Goal: Task Accomplishment & Management: Manage account settings

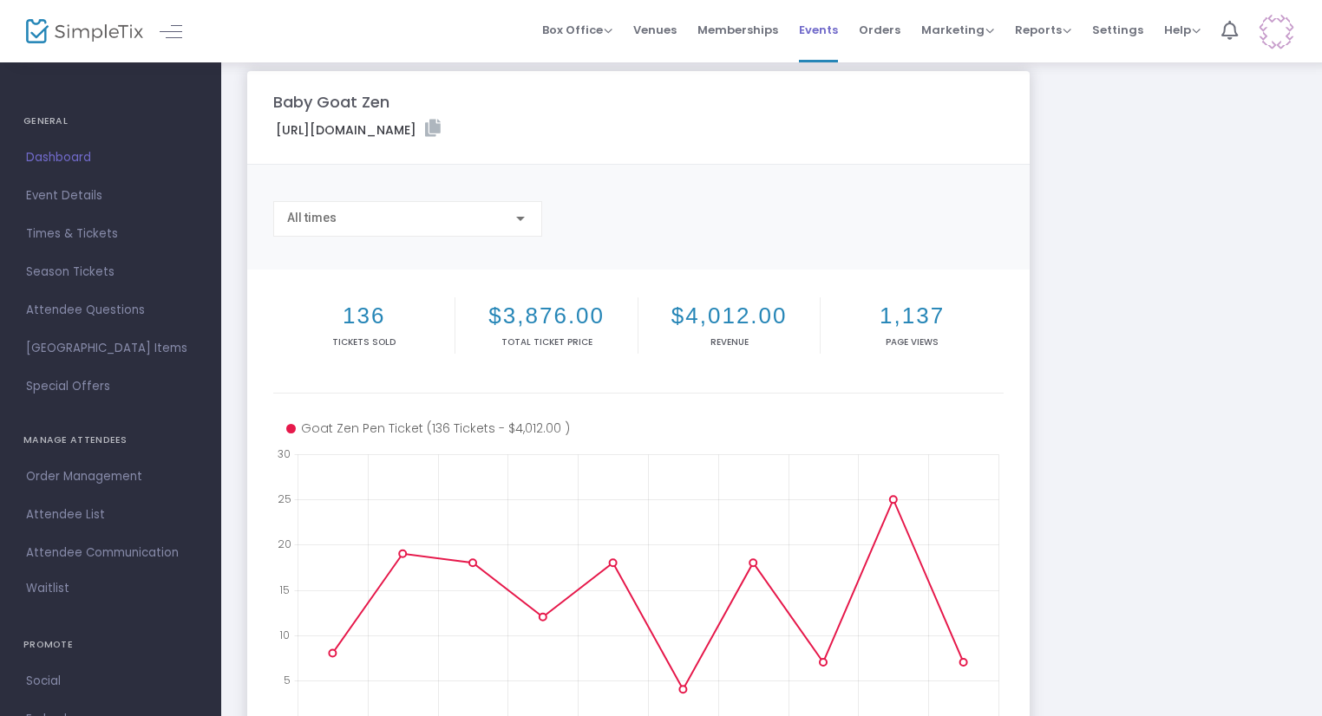
click at [817, 39] on span "Events" at bounding box center [818, 30] width 39 height 44
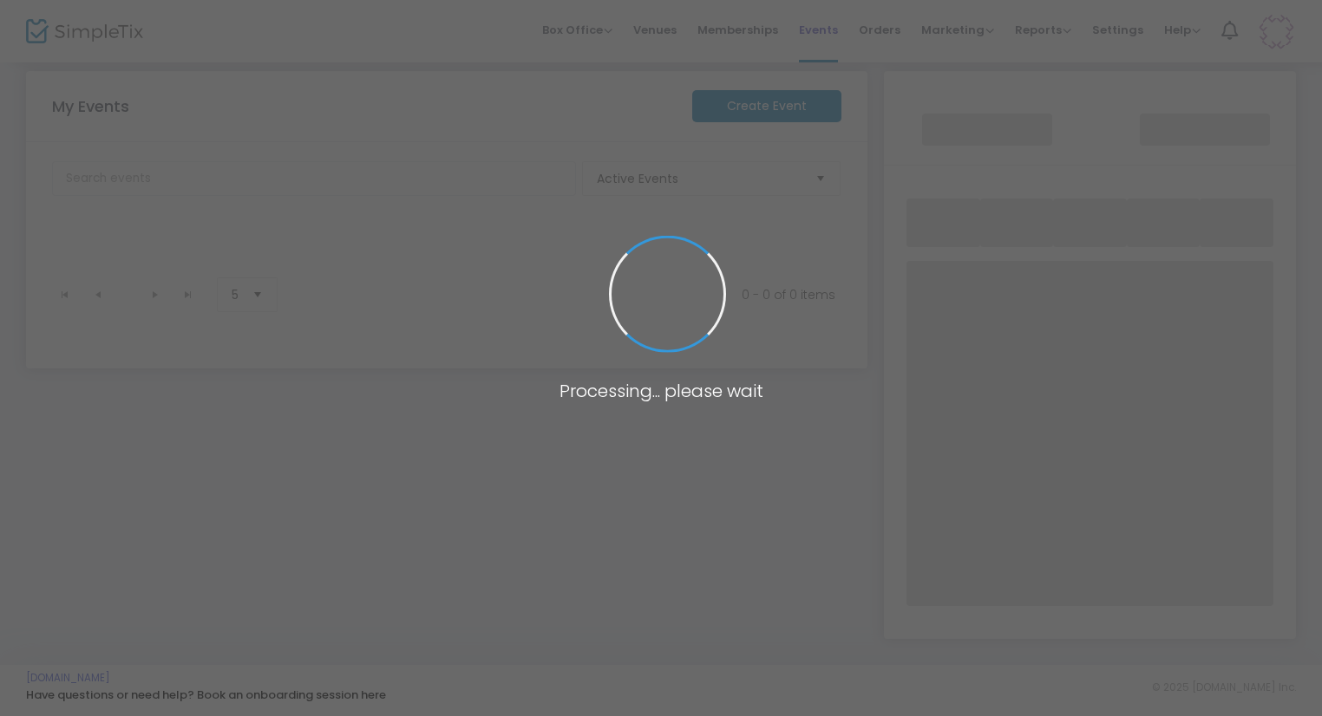
scroll to position [184, 0]
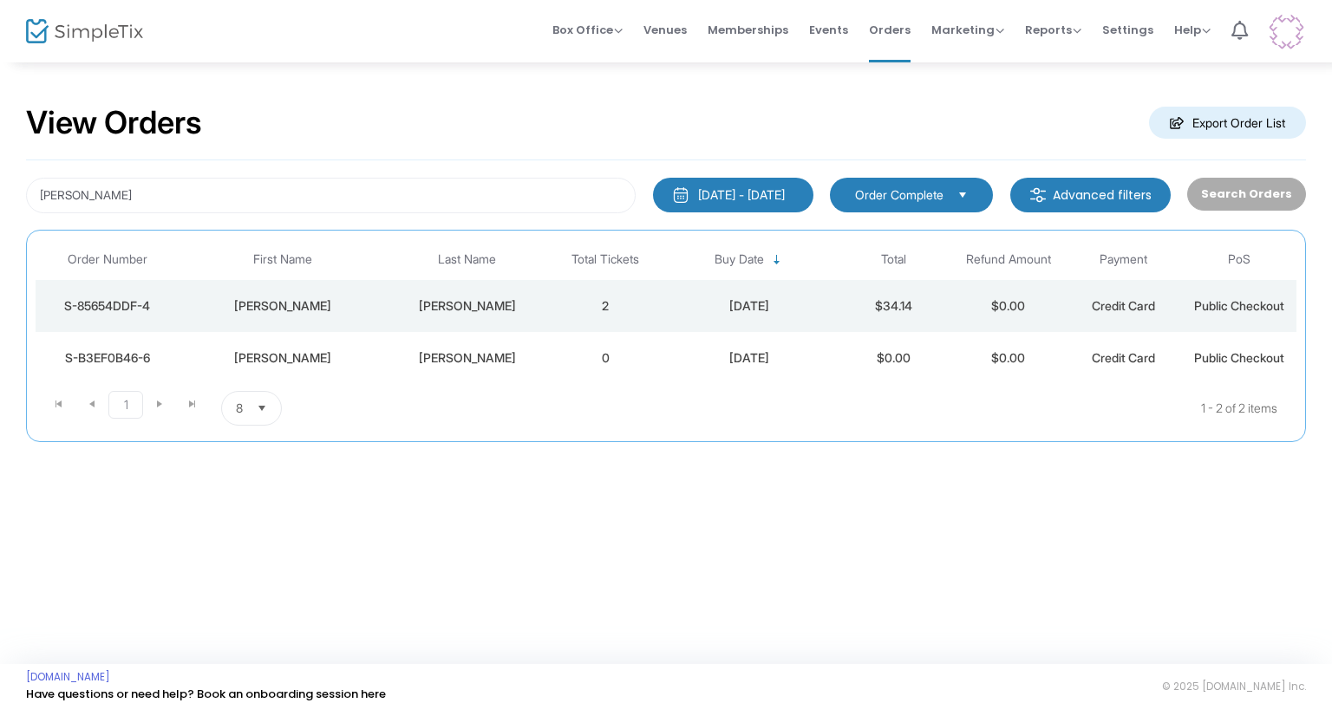
click at [785, 193] on div "[DATE] - [DATE]" at bounding box center [741, 194] width 87 height 17
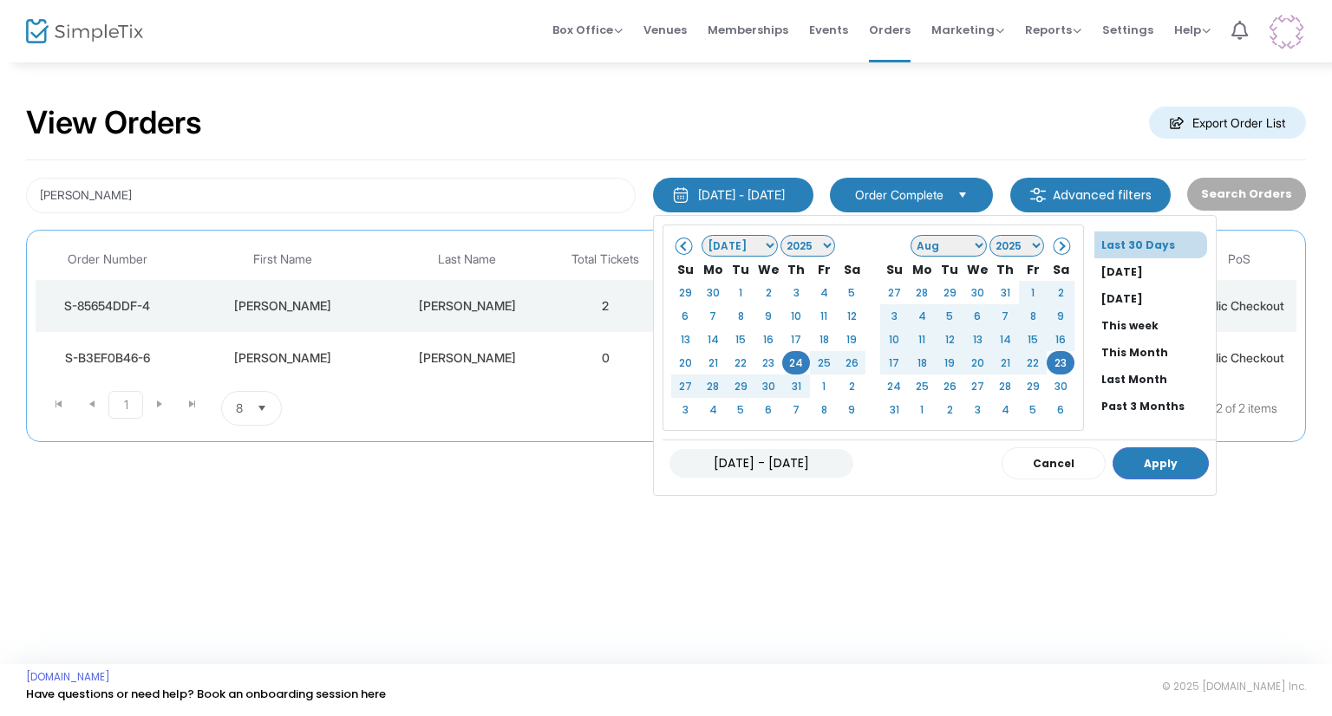
click at [806, 144] on div "View Orders Export Order List" at bounding box center [666, 124] width 1280 height 74
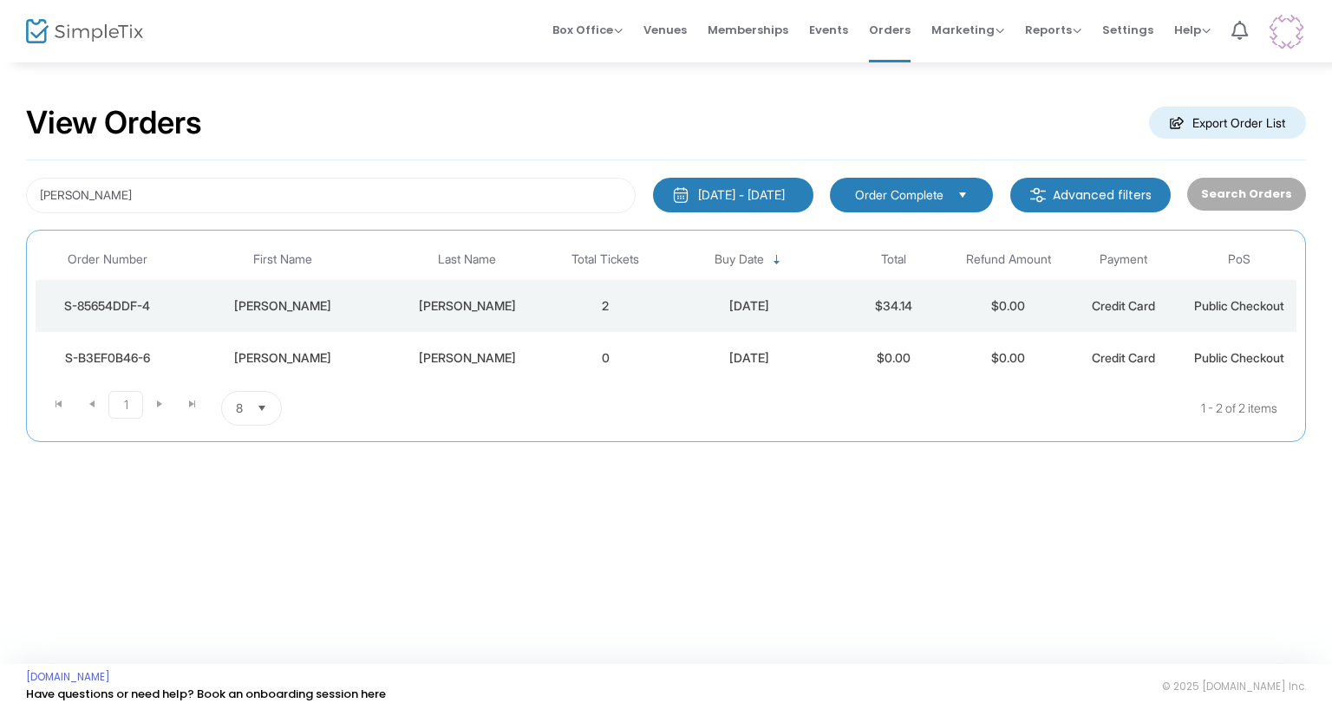
click at [304, 216] on div "[PERSON_NAME] [DATE] - [DATE] Last 30 Days [DATE] [DATE] This week This Month L…" at bounding box center [666, 301] width 1280 height 282
click at [373, 208] on input "[PERSON_NAME]" at bounding box center [331, 196] width 610 height 36
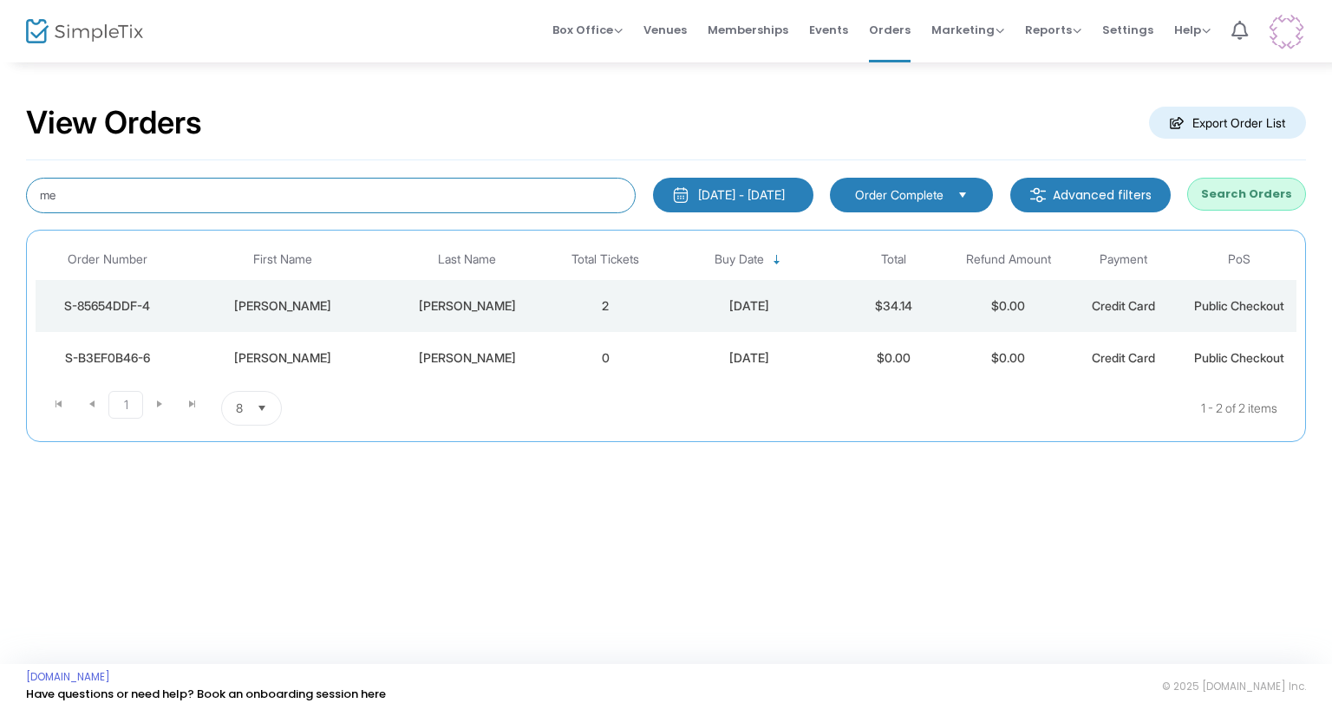
type input "m"
click at [630, 103] on div "View Orders Export Order List" at bounding box center [666, 124] width 1280 height 74
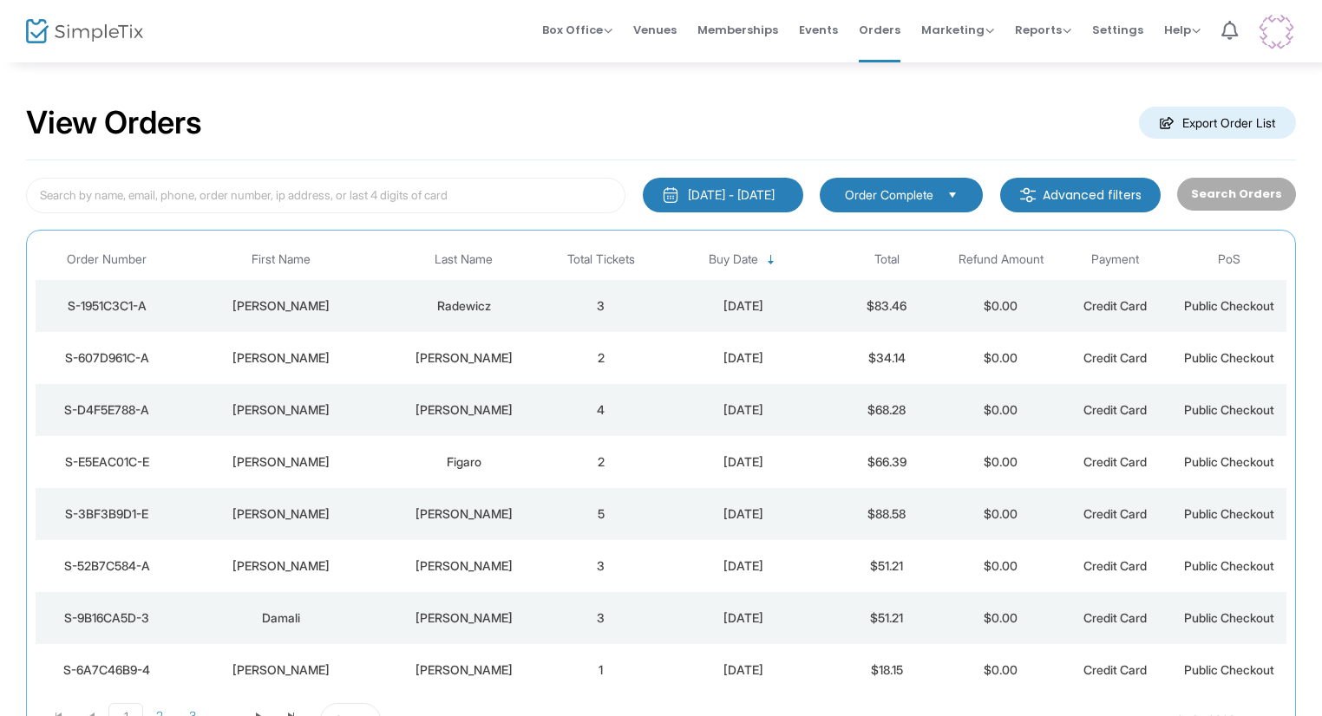
click at [454, 300] on div "Radewicz" at bounding box center [464, 305] width 151 height 17
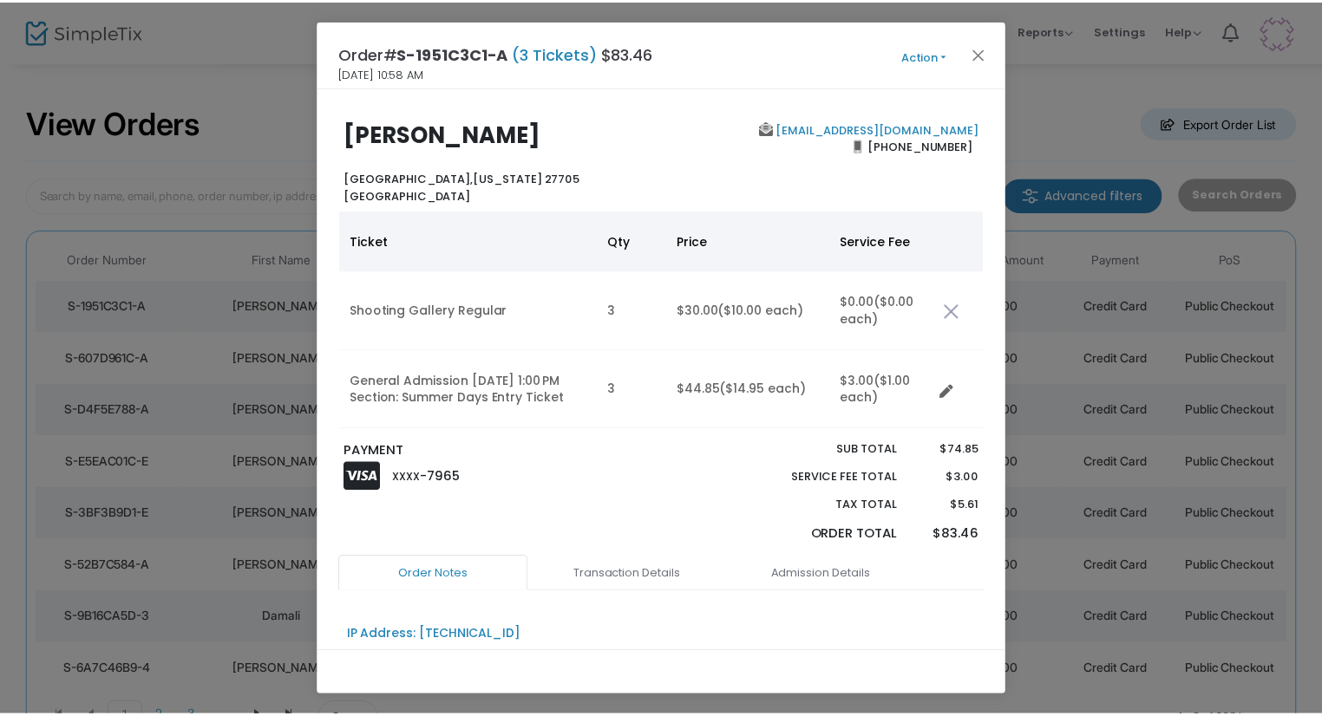
scroll to position [1, 0]
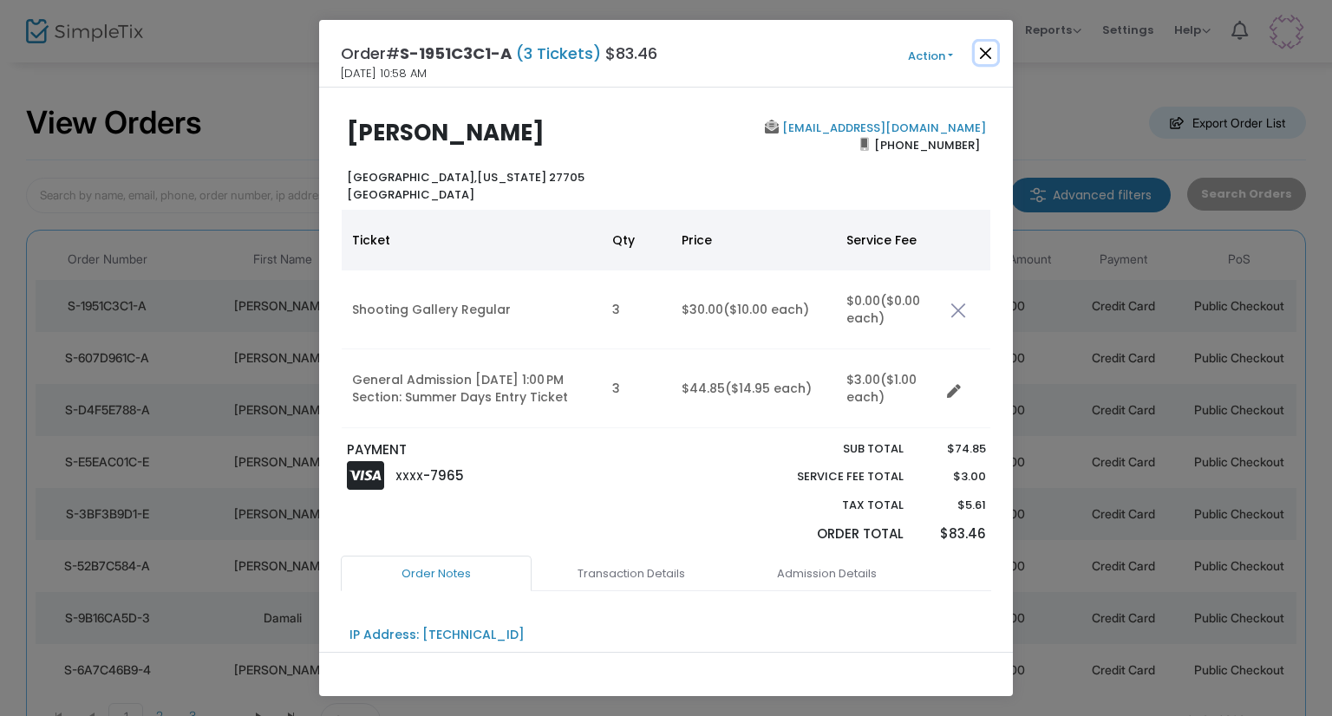
click at [975, 58] on button "Close" at bounding box center [986, 53] width 23 height 23
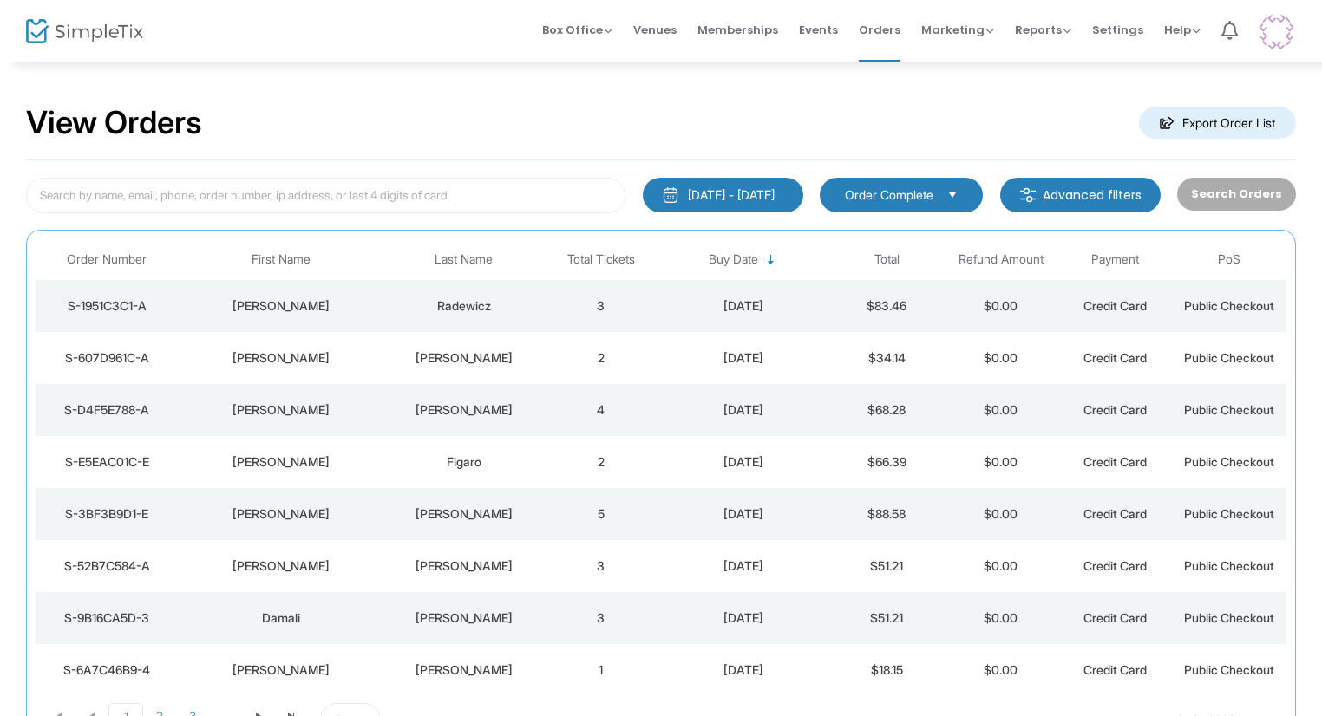
click at [501, 369] on td "Landis" at bounding box center [464, 358] width 160 height 52
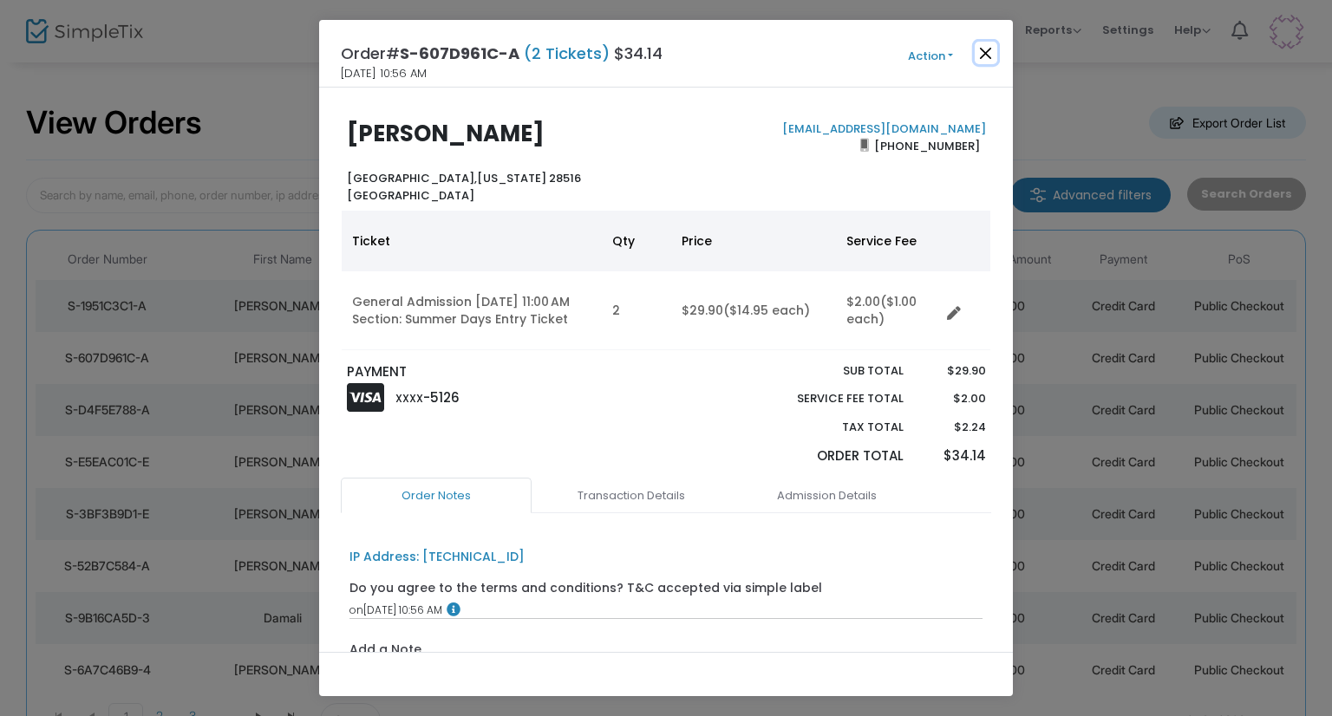
click at [989, 54] on button "Close" at bounding box center [986, 53] width 23 height 23
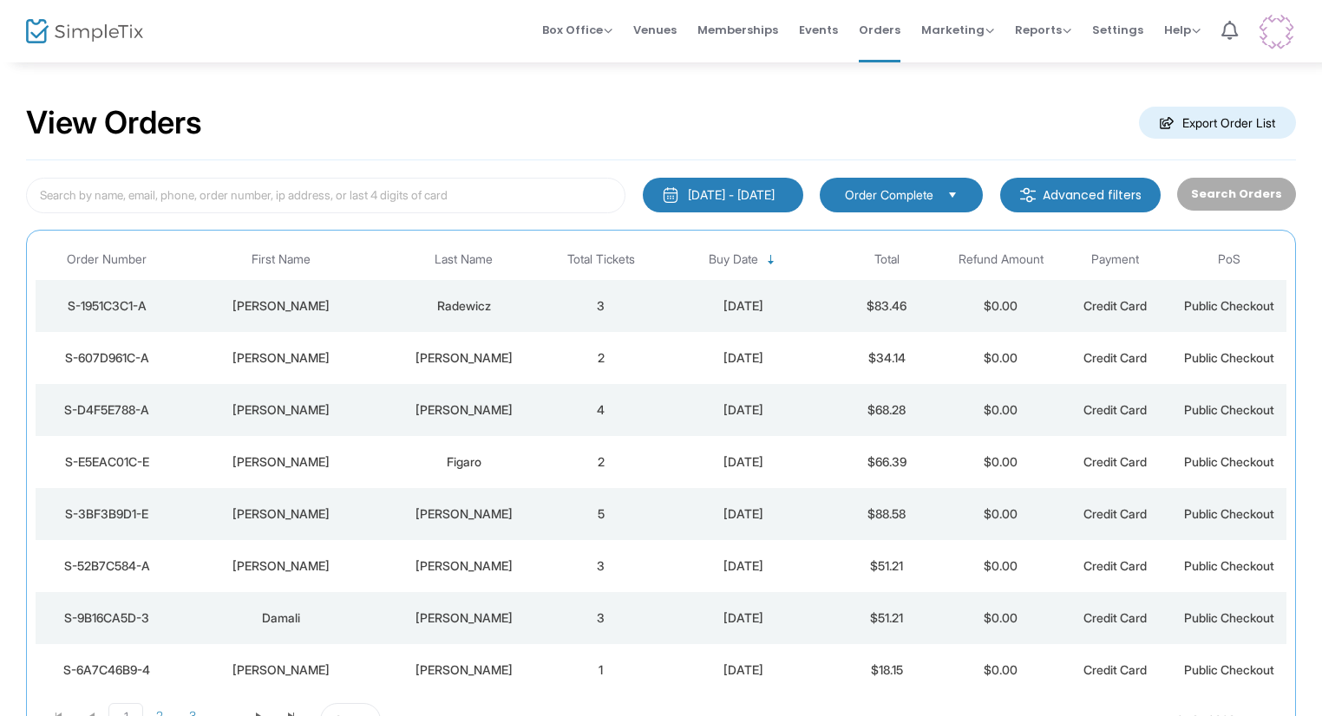
click at [511, 418] on td "Weiss" at bounding box center [464, 410] width 160 height 52
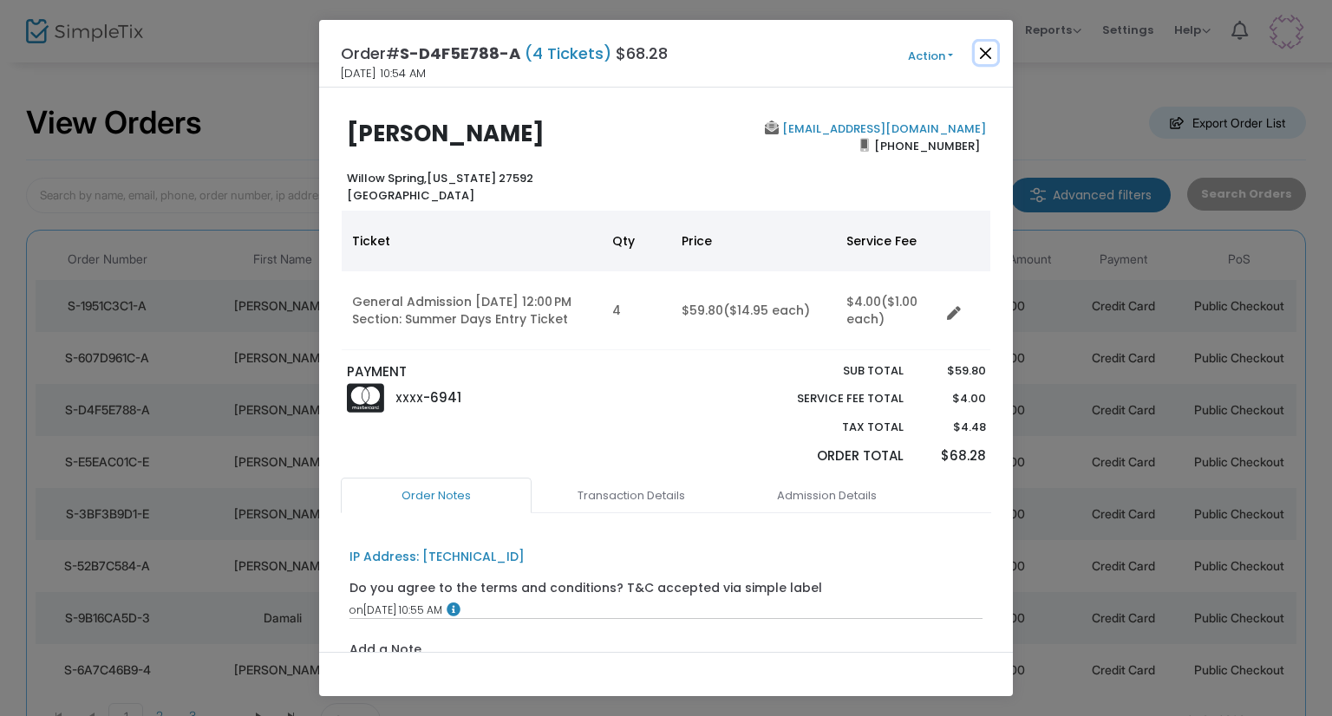
click at [991, 44] on button "Close" at bounding box center [986, 53] width 23 height 23
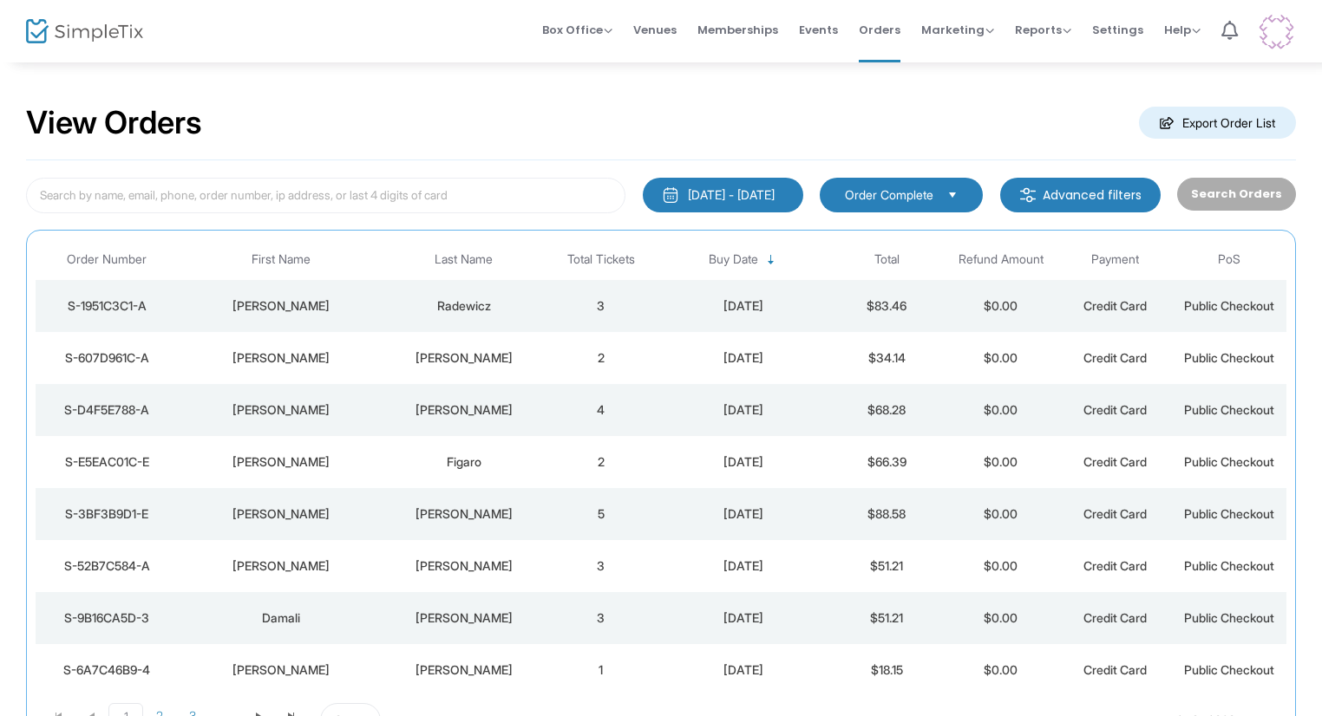
click at [575, 474] on td "2" at bounding box center [601, 462] width 114 height 52
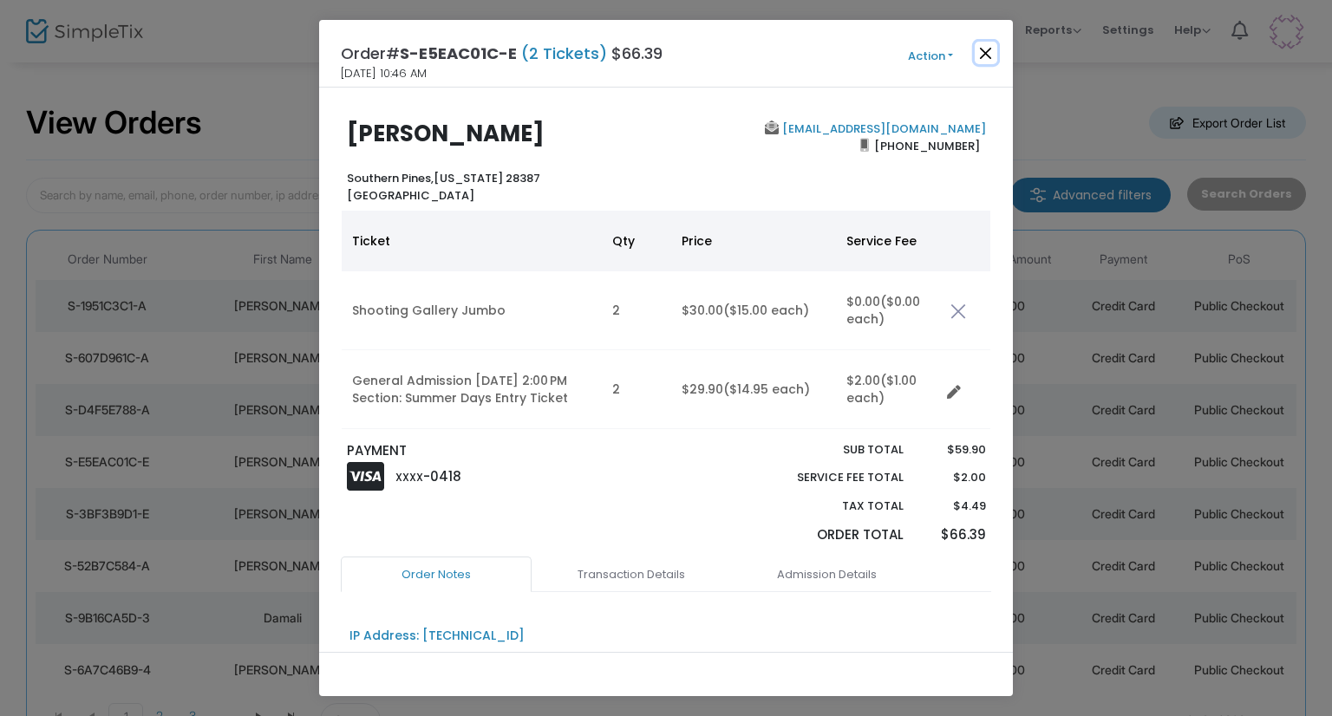
click at [982, 51] on button "Close" at bounding box center [986, 53] width 23 height 23
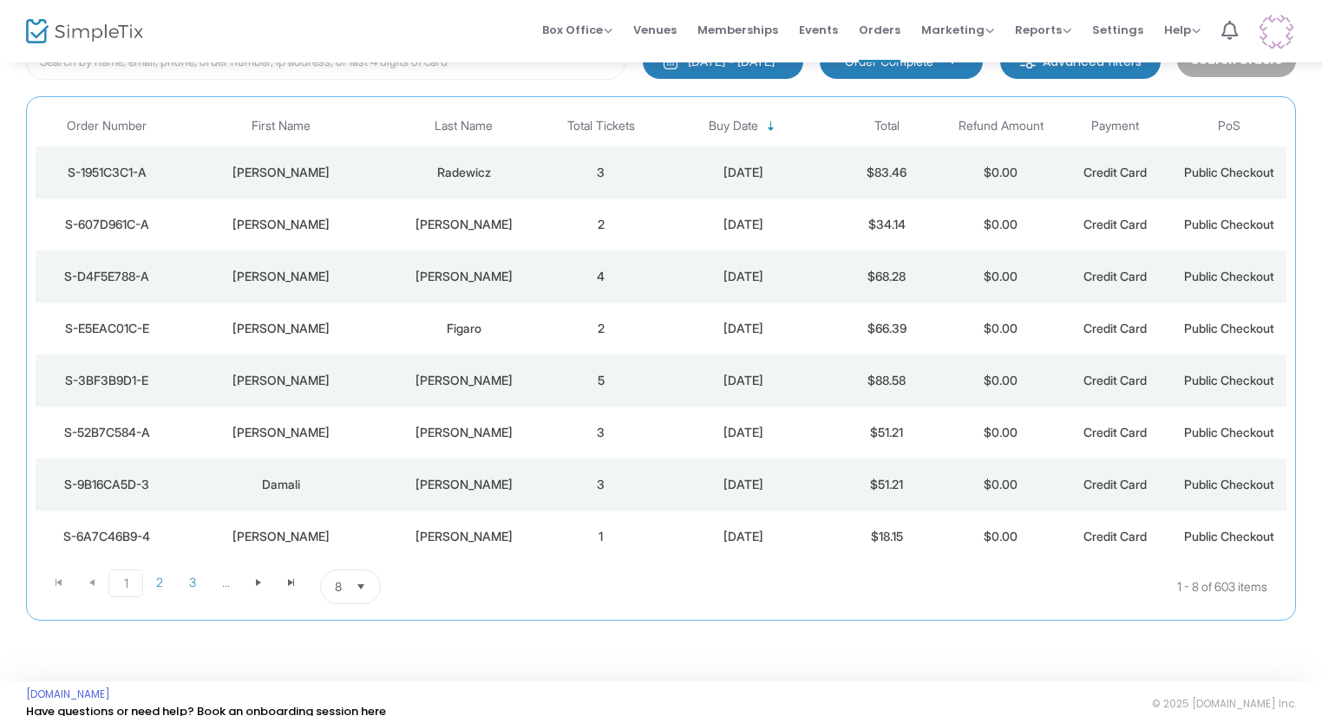
scroll to position [149, 0]
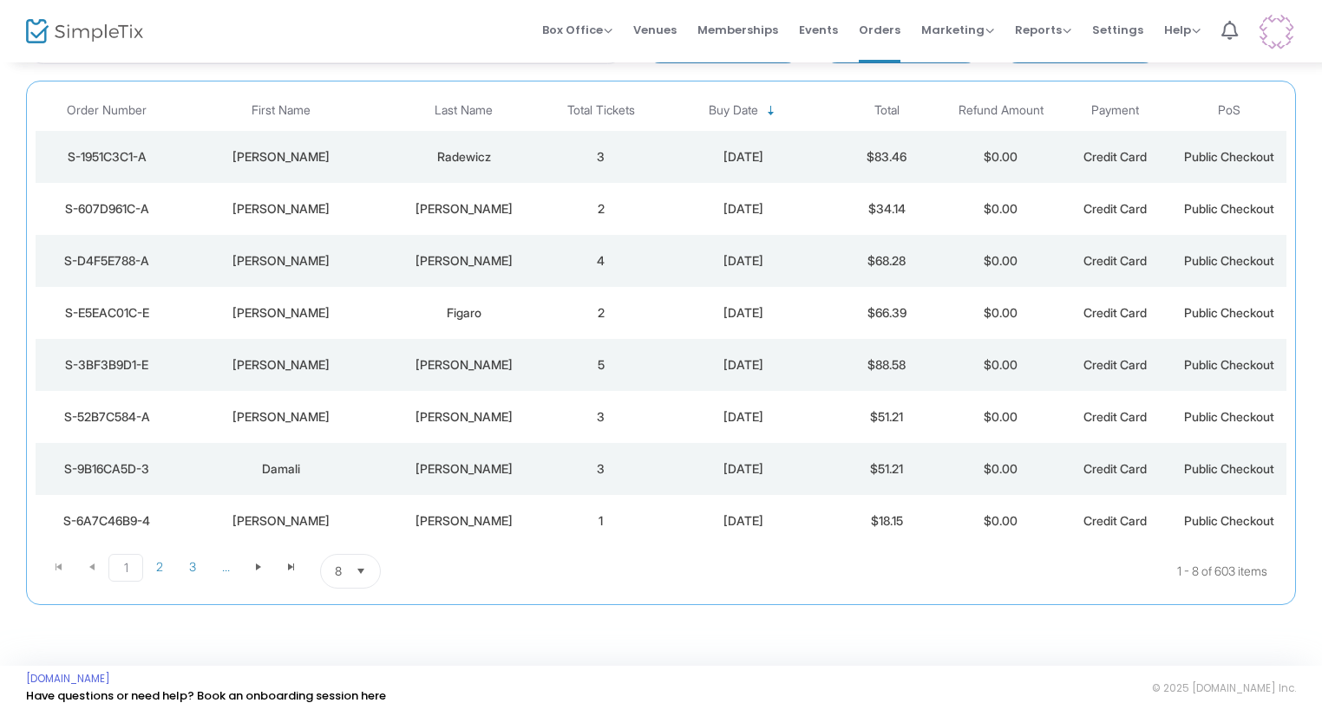
click at [382, 359] on td "Celia" at bounding box center [282, 365] width 206 height 52
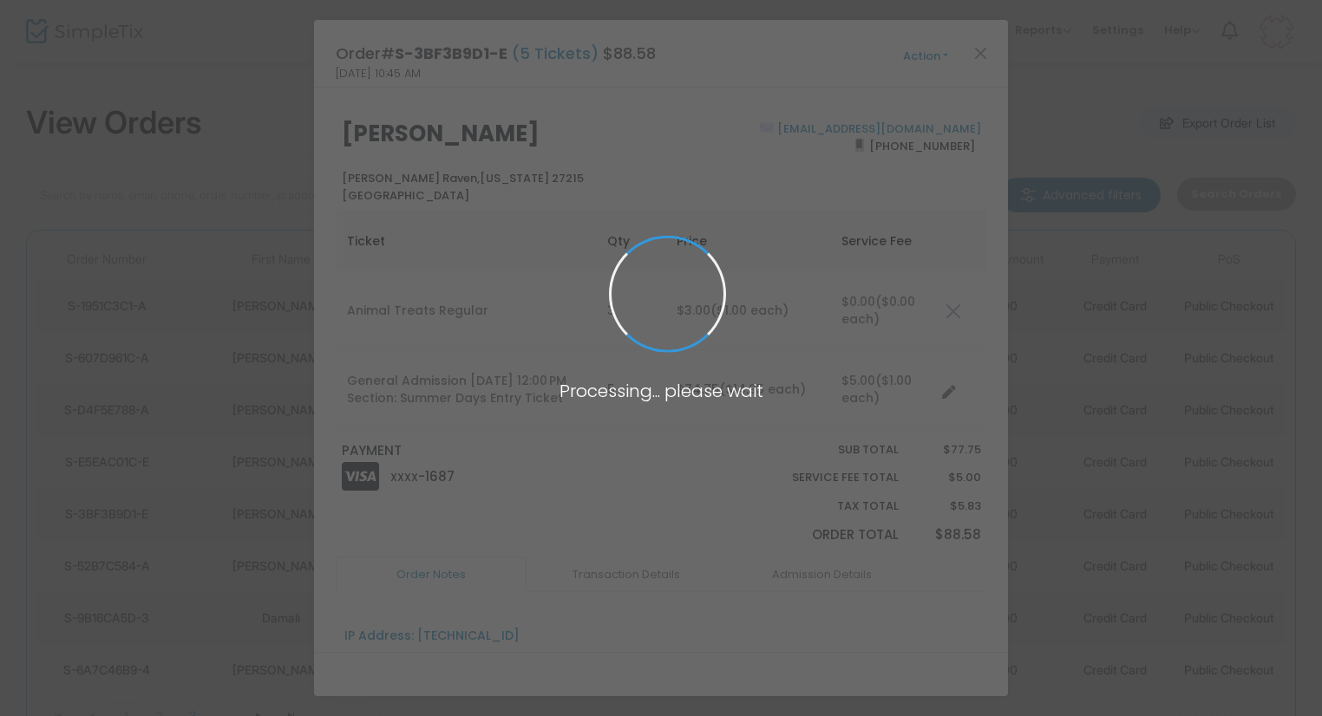
scroll to position [0, 0]
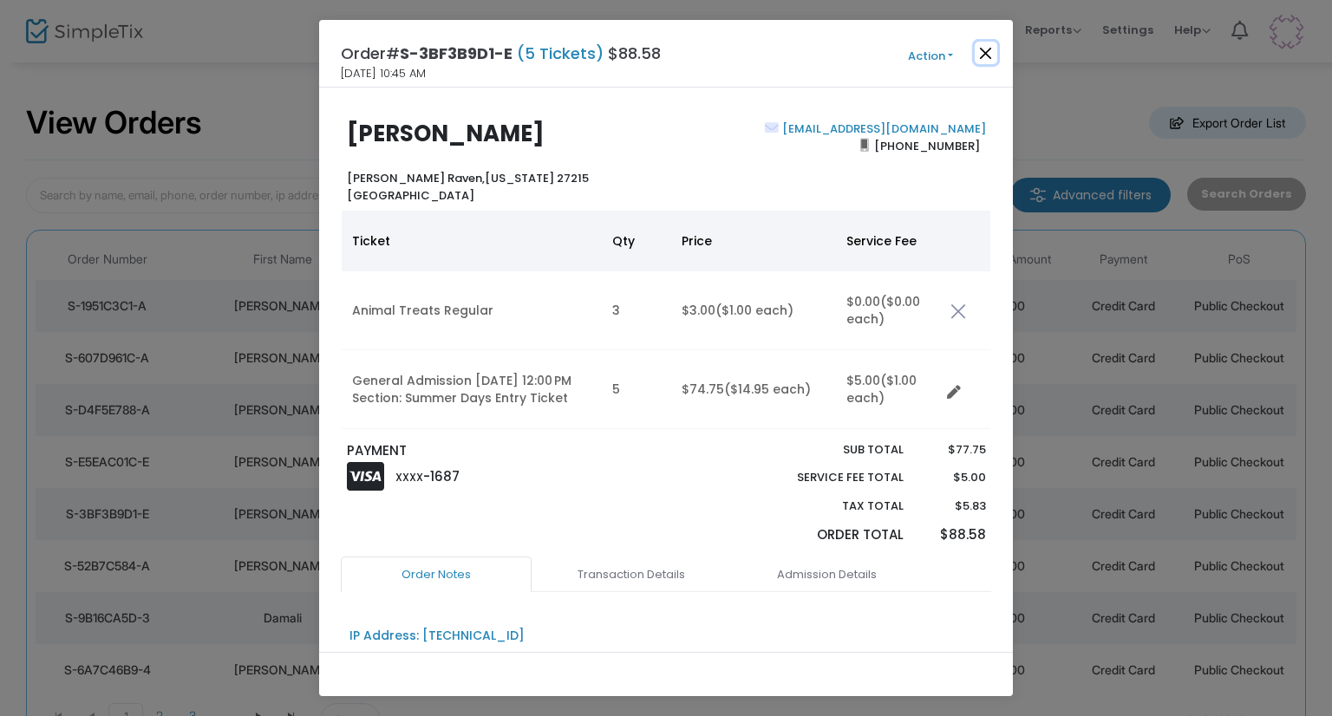
click at [989, 52] on button "Close" at bounding box center [986, 53] width 23 height 23
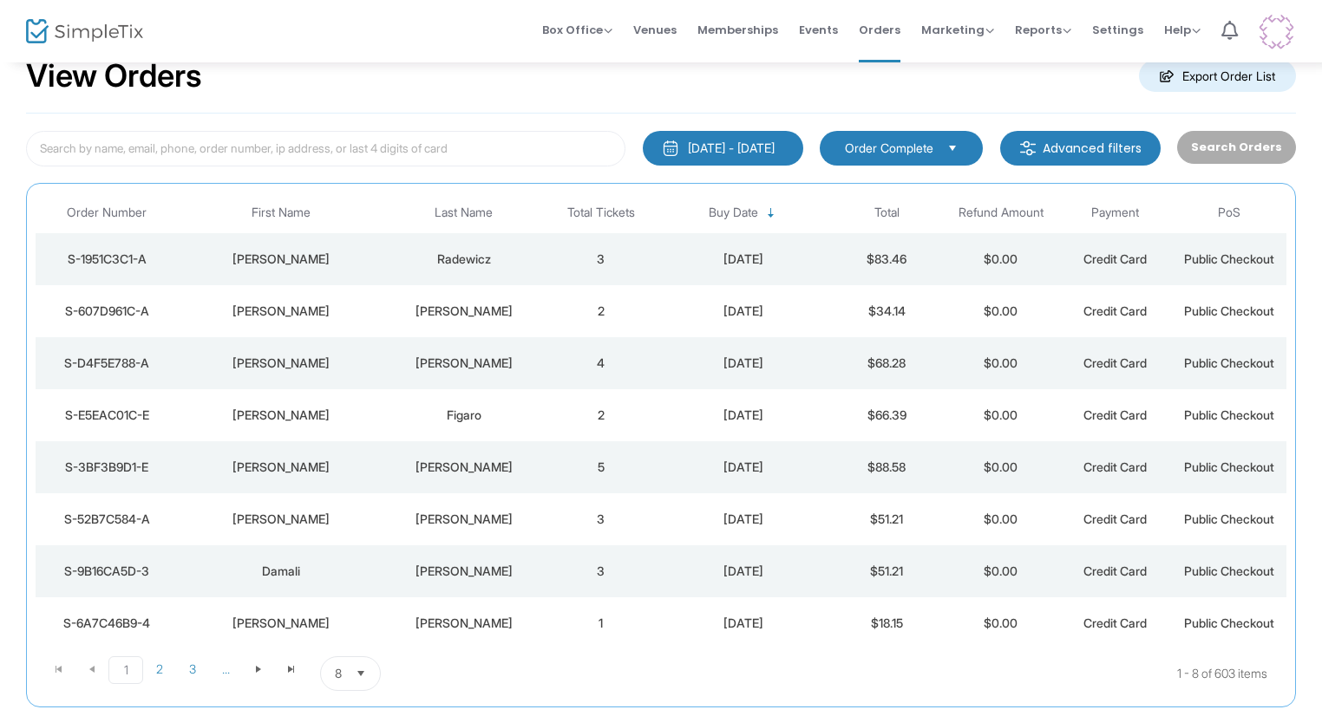
scroll to position [87, 0]
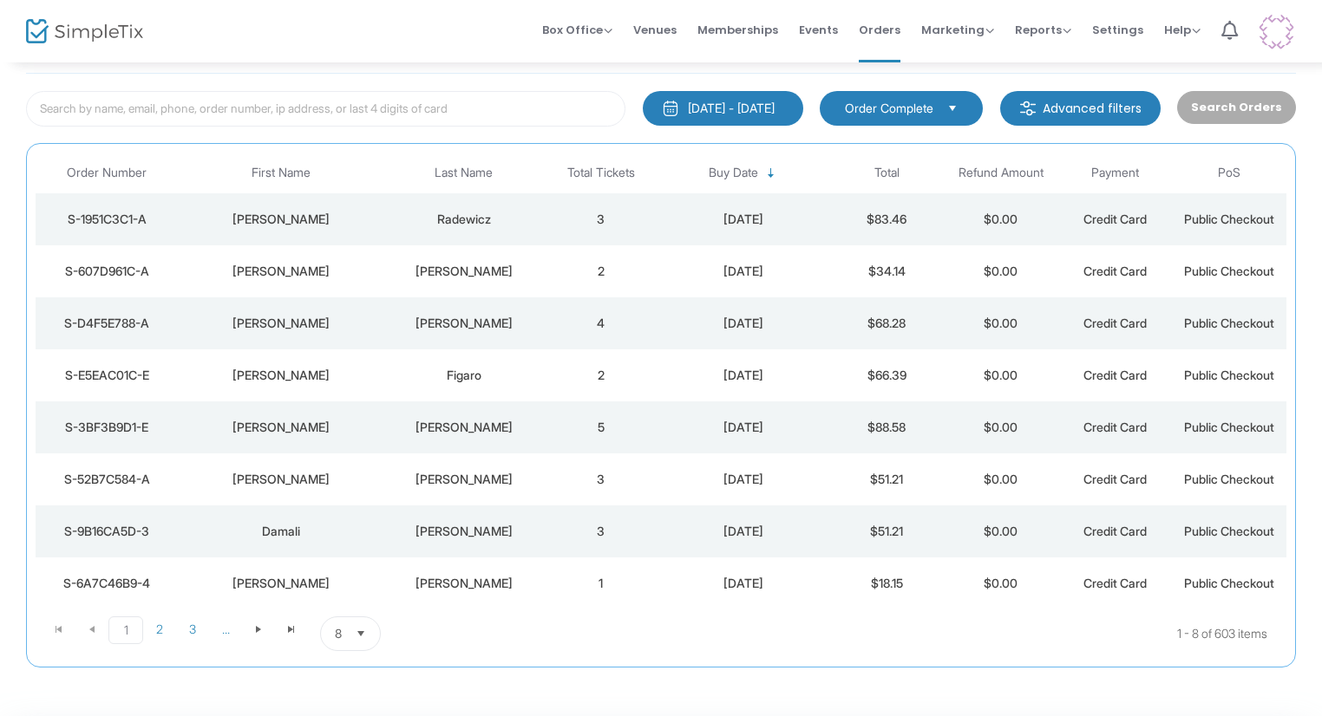
click at [323, 538] on div "Damali" at bounding box center [281, 531] width 197 height 17
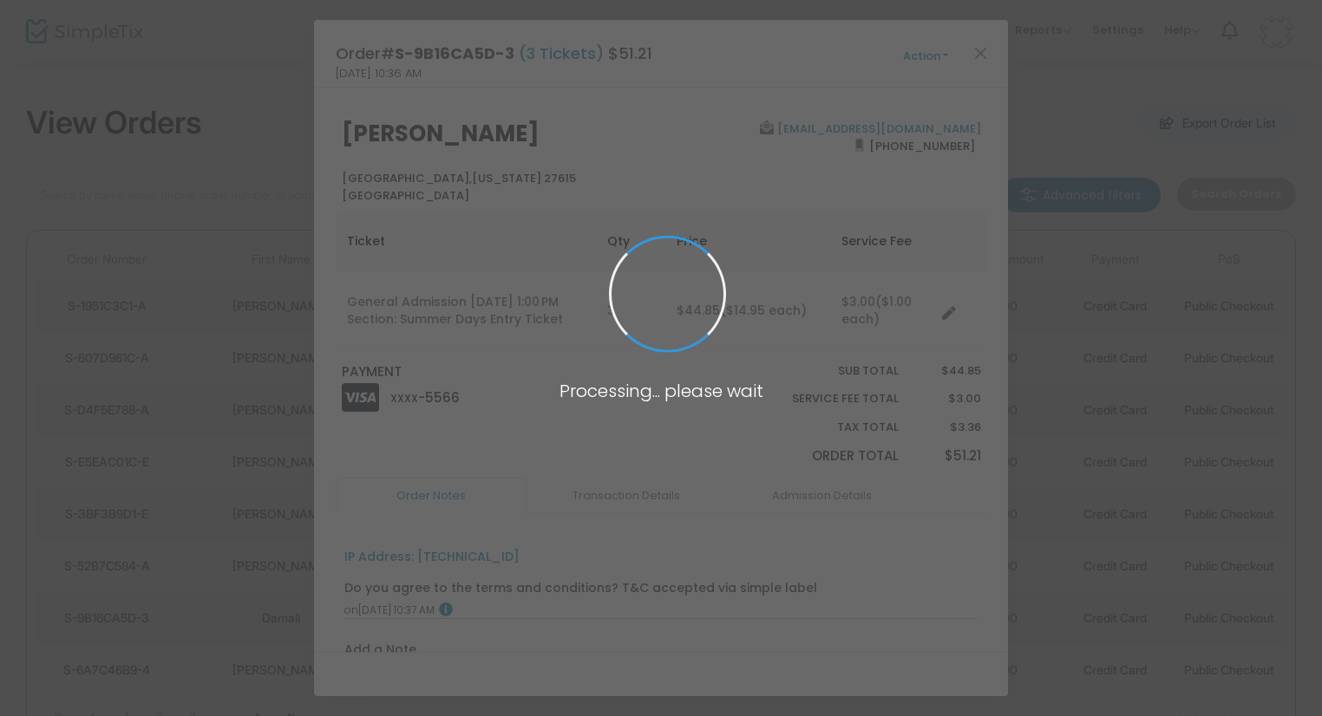
scroll to position [0, 0]
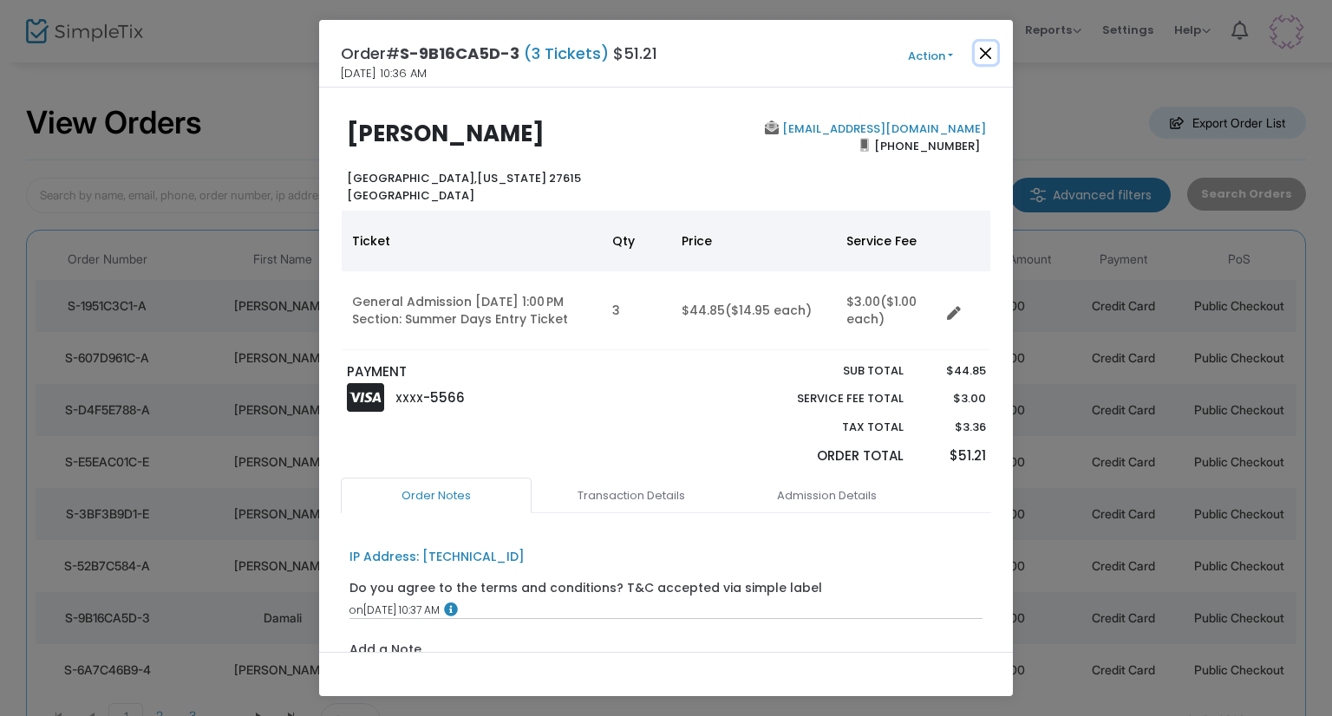
click at [993, 56] on button "Close" at bounding box center [986, 53] width 23 height 23
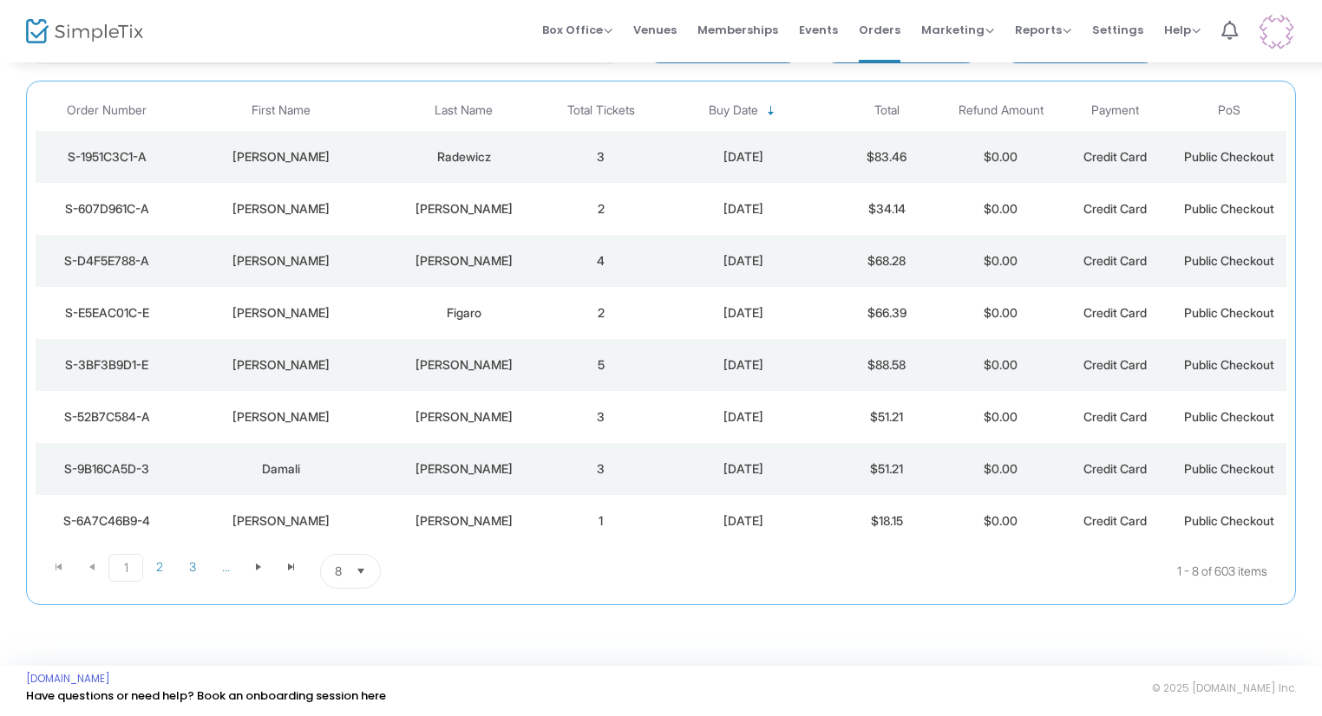
scroll to position [149, 0]
click at [292, 524] on div "Anna" at bounding box center [281, 521] width 197 height 17
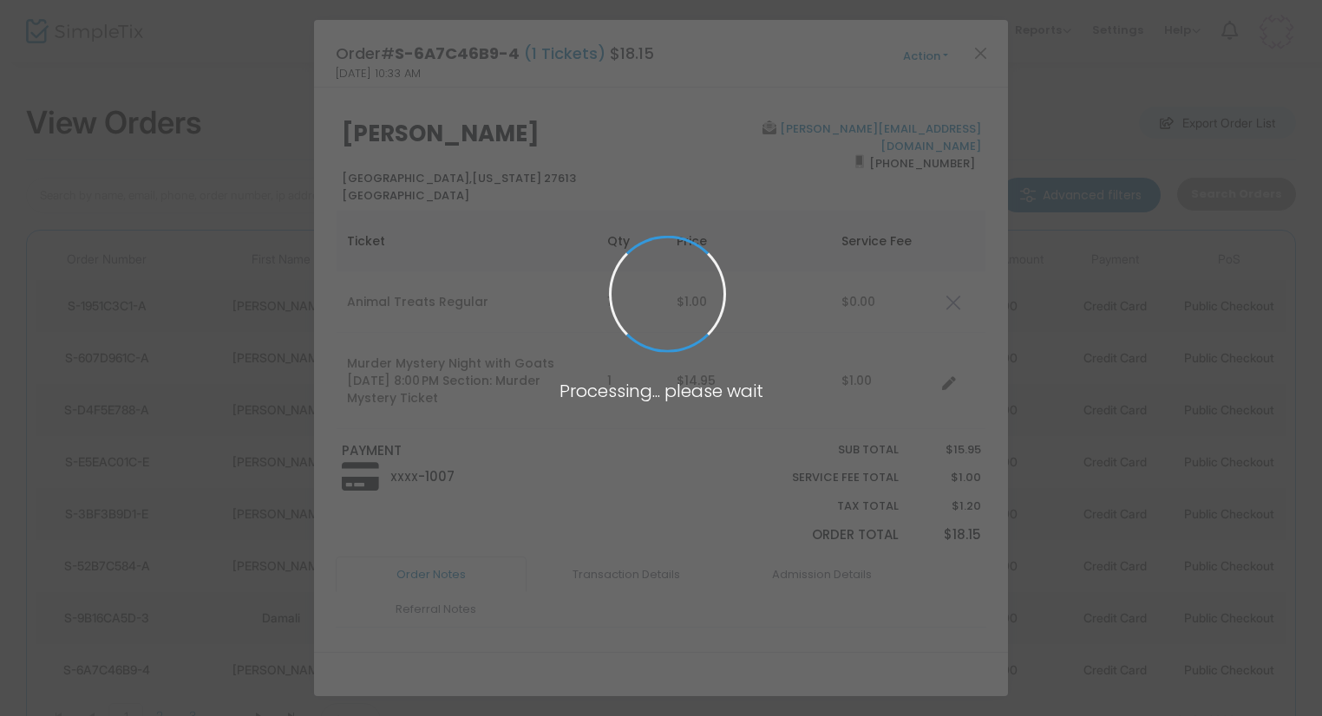
scroll to position [0, 0]
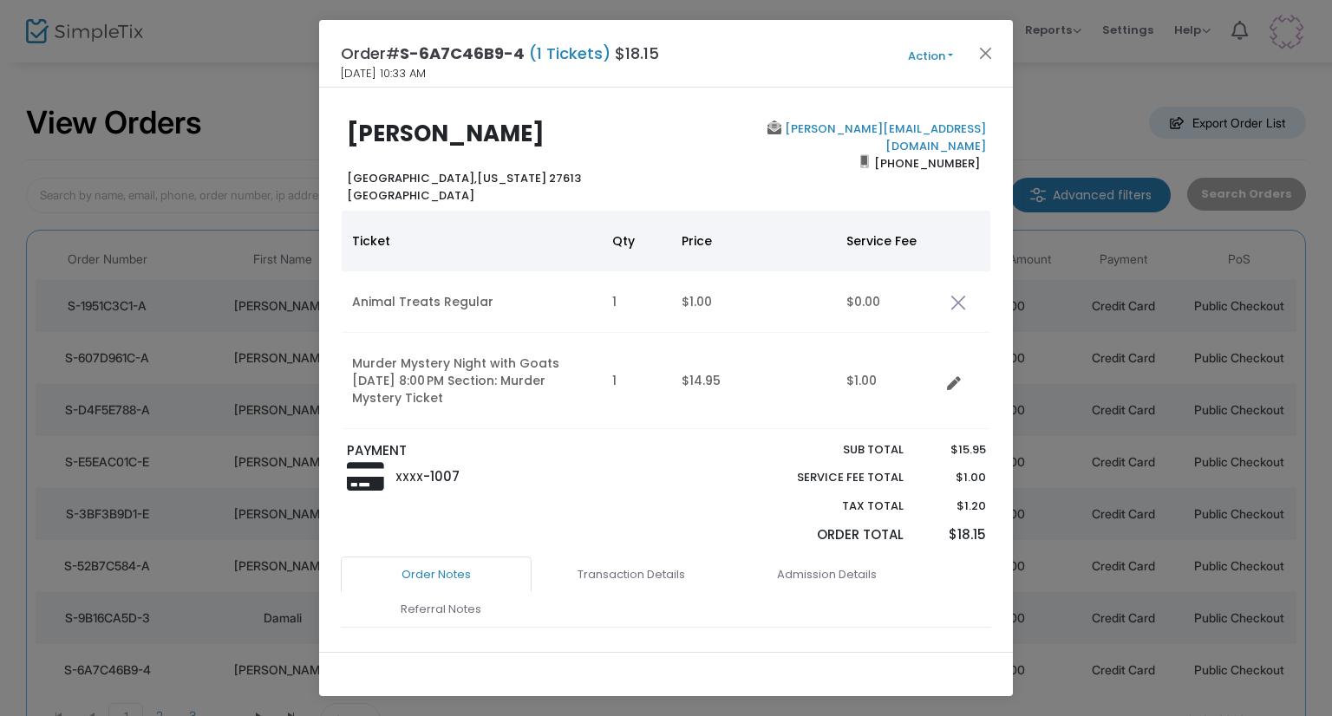
click at [974, 39] on div "Order# S-6A7C46B9-4 (1 Tickets) $18.15 8/23/2025 10:33 AM Action Mark Admitted …" at bounding box center [666, 54] width 694 height 68
click at [977, 42] on button "Close" at bounding box center [986, 53] width 23 height 23
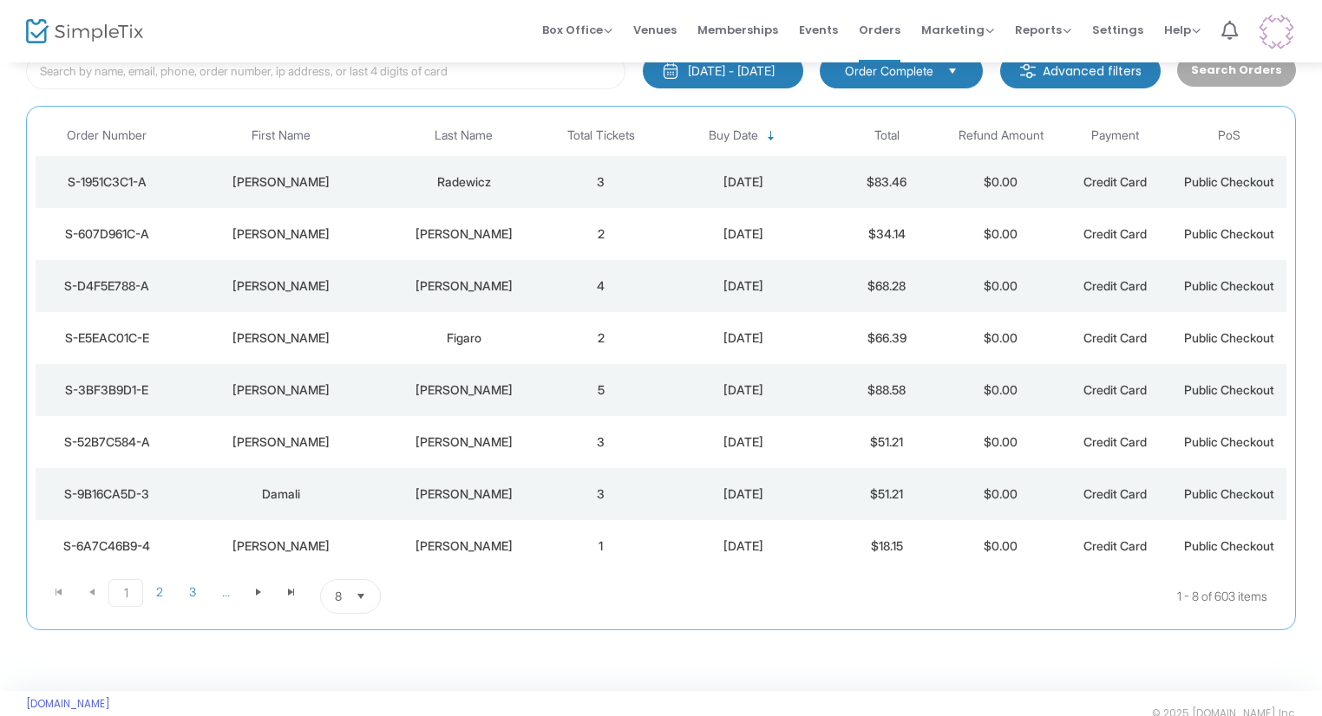
scroll to position [149, 0]
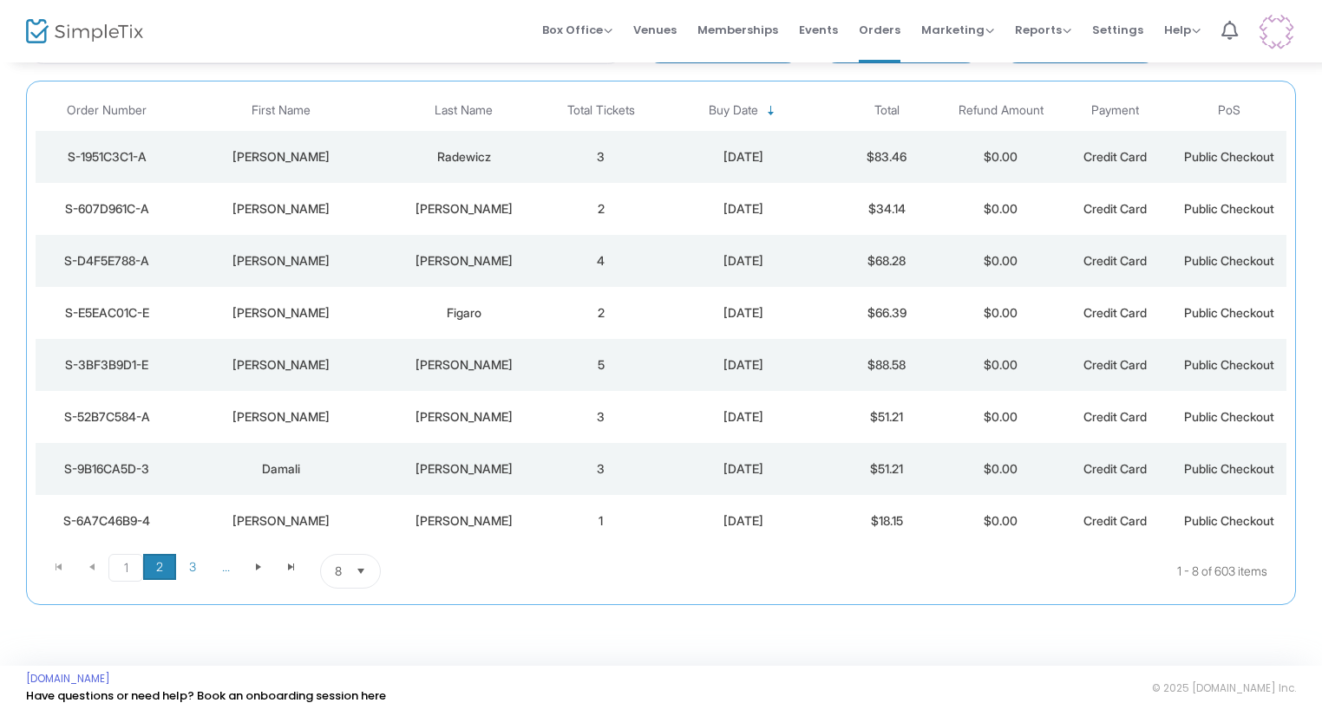
click at [164, 566] on span "2" at bounding box center [159, 567] width 33 height 26
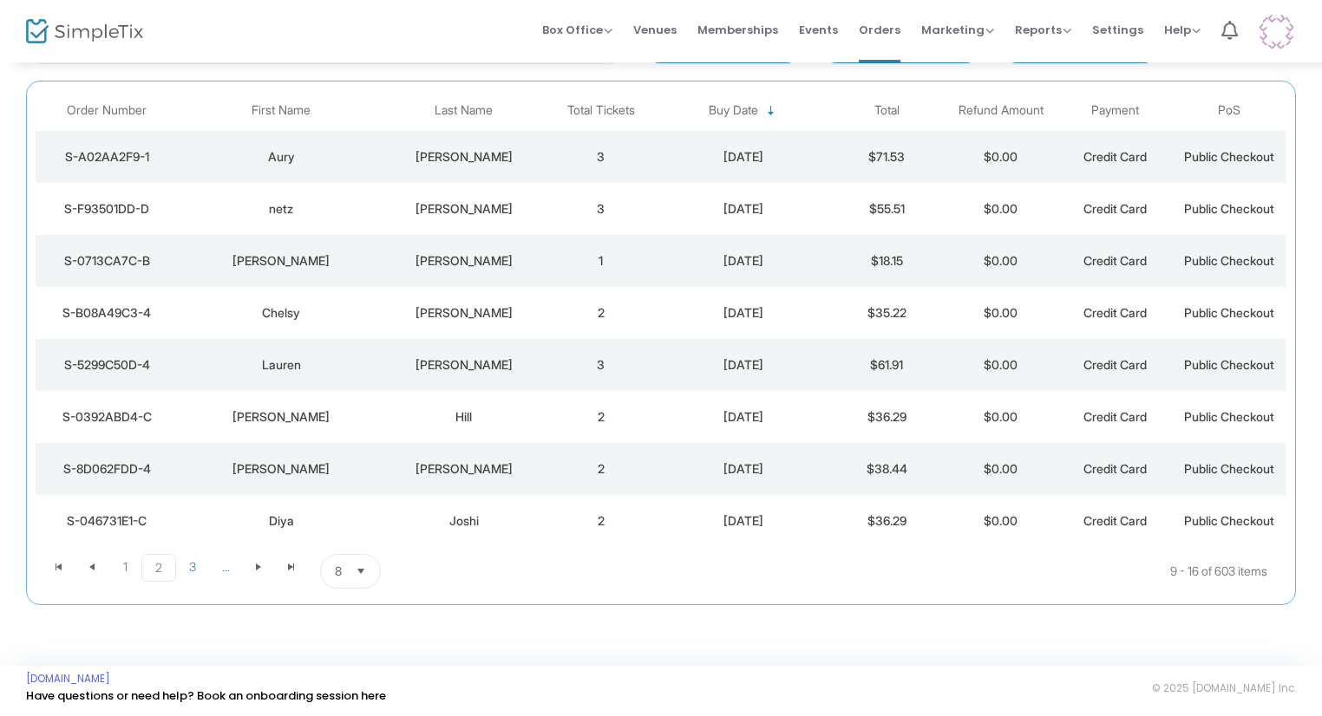
click at [387, 149] on td "R Langley" at bounding box center [464, 157] width 160 height 52
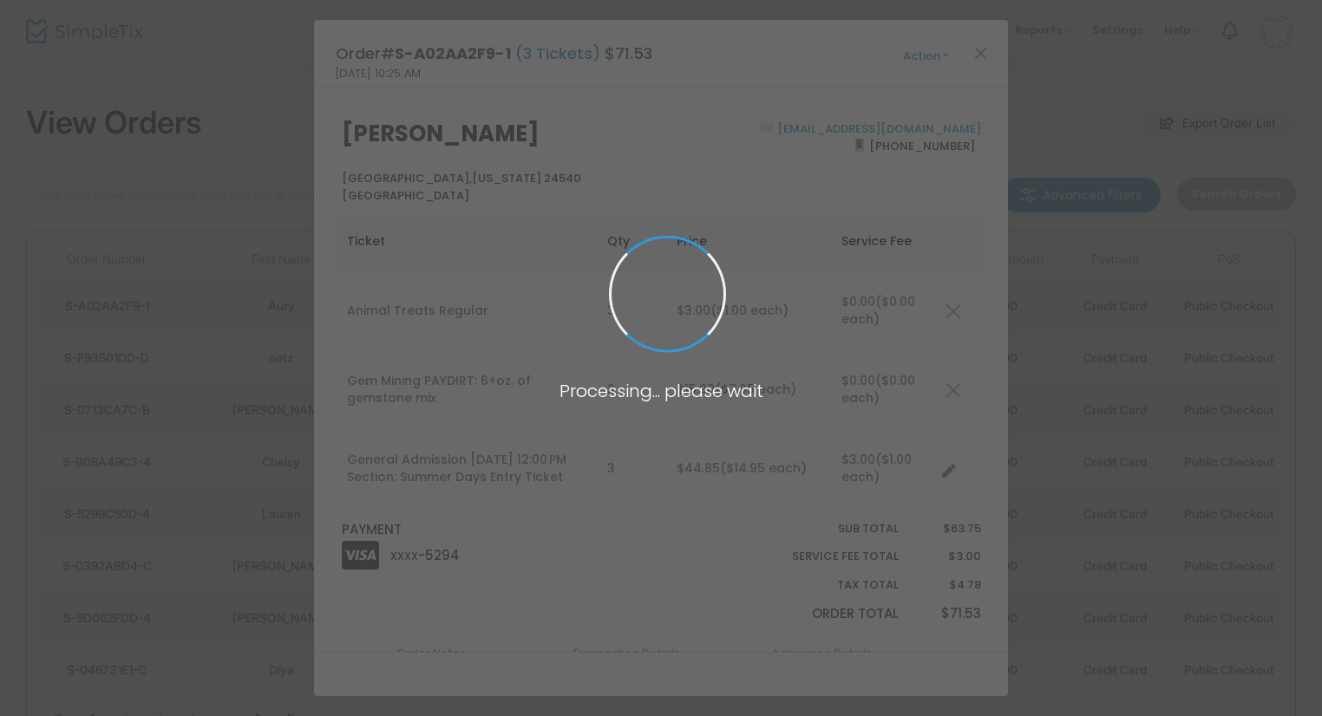
scroll to position [0, 0]
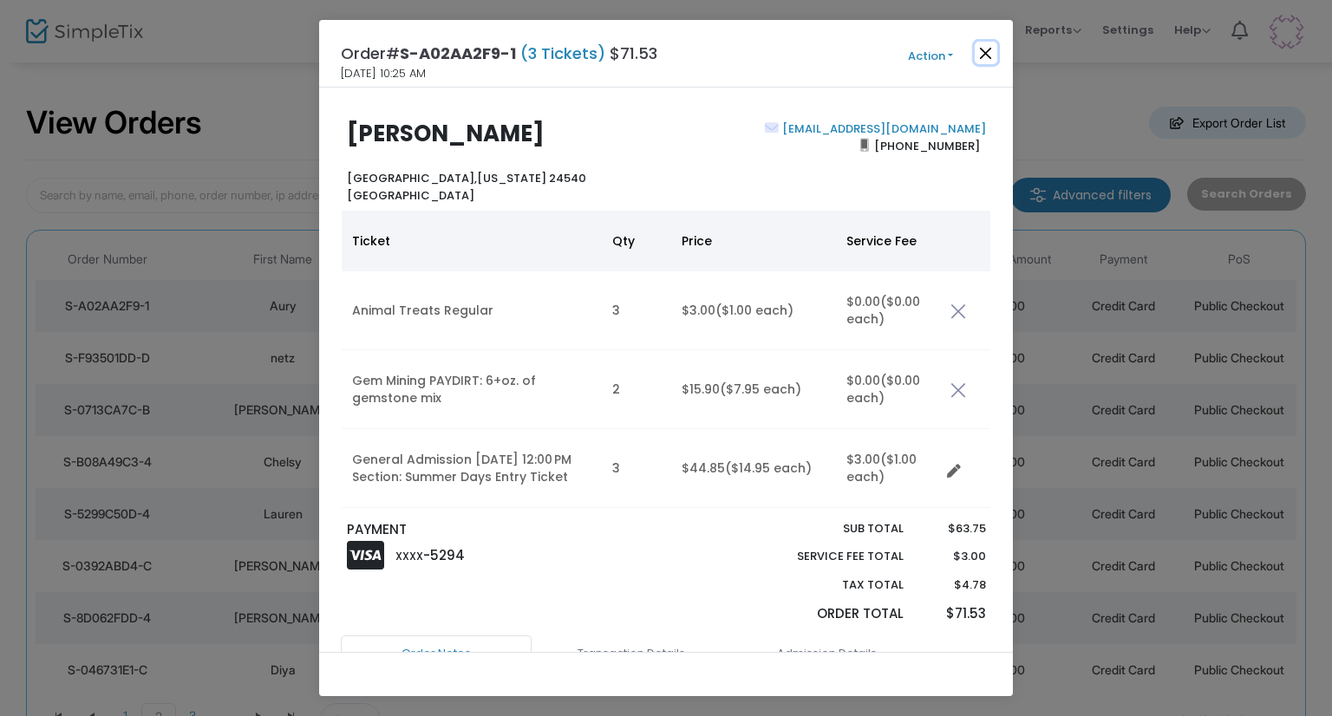
click at [991, 46] on button "Close" at bounding box center [986, 53] width 23 height 23
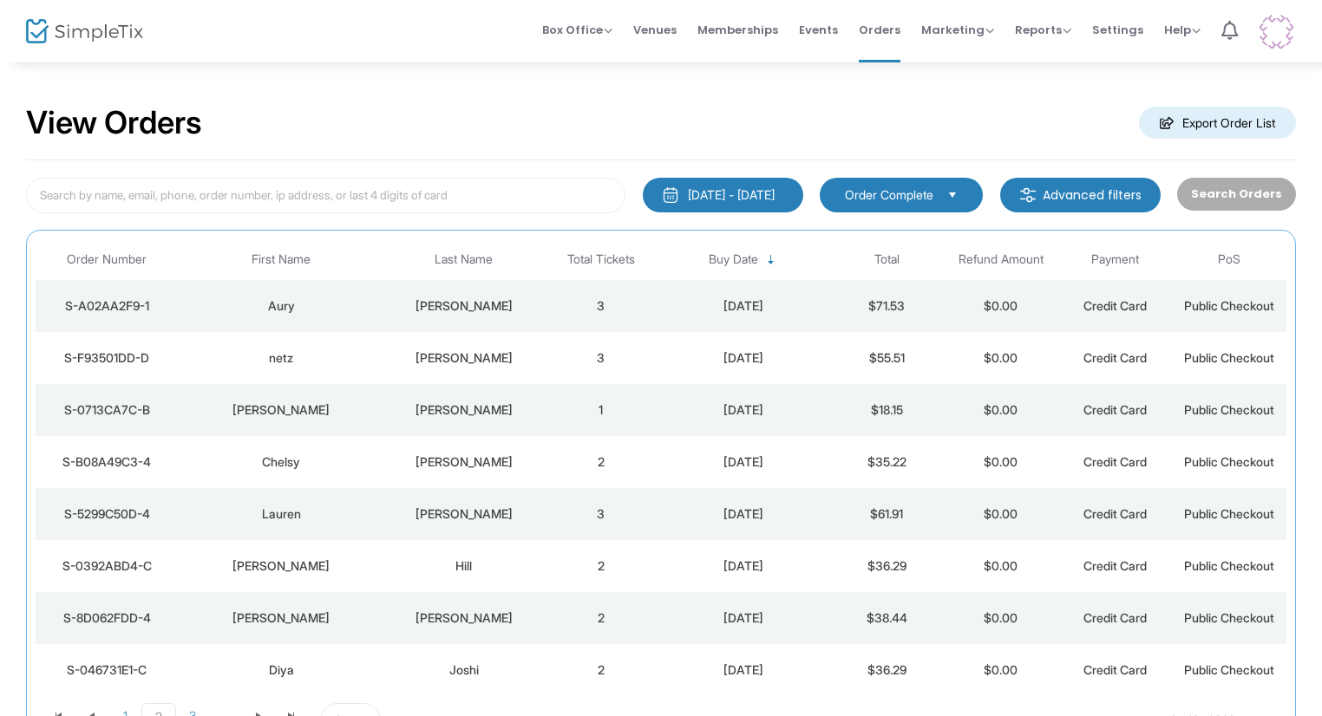
click at [494, 343] on td "arroyo" at bounding box center [464, 358] width 160 height 52
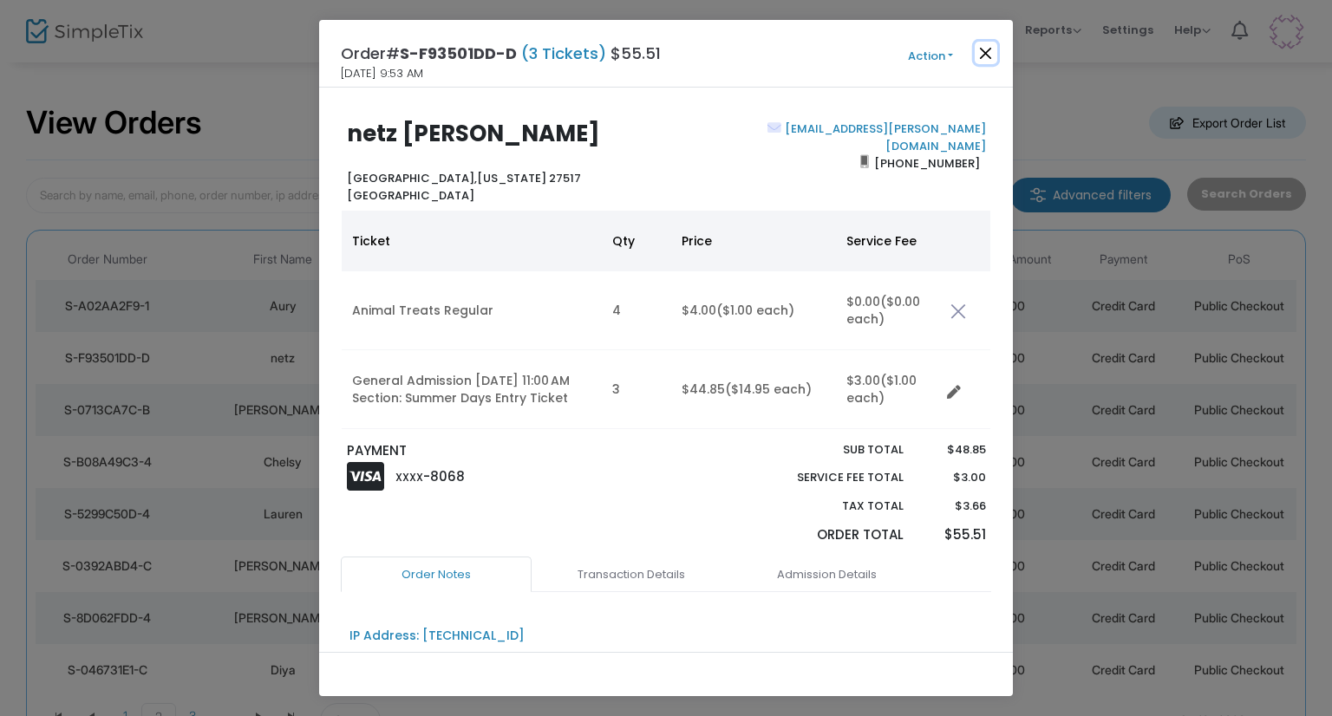
click at [978, 42] on button "Close" at bounding box center [986, 53] width 23 height 23
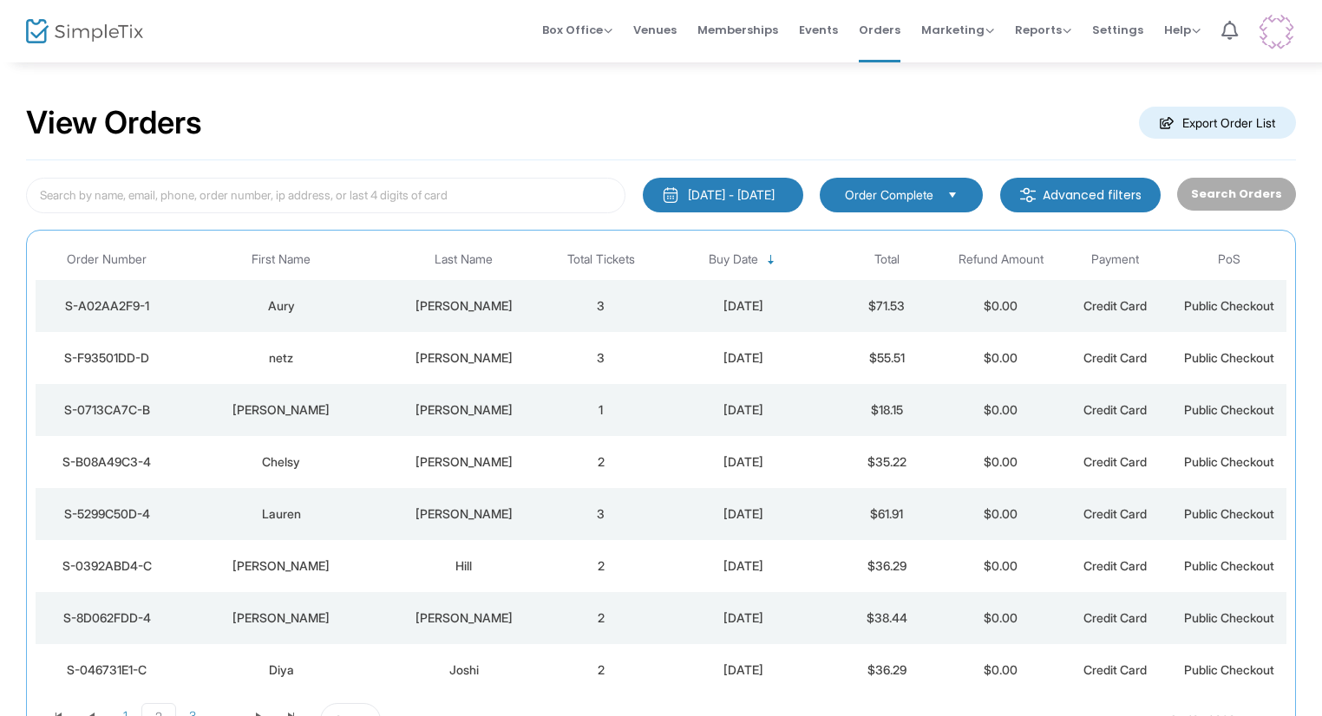
click at [411, 398] on td "Bowes" at bounding box center [464, 410] width 160 height 52
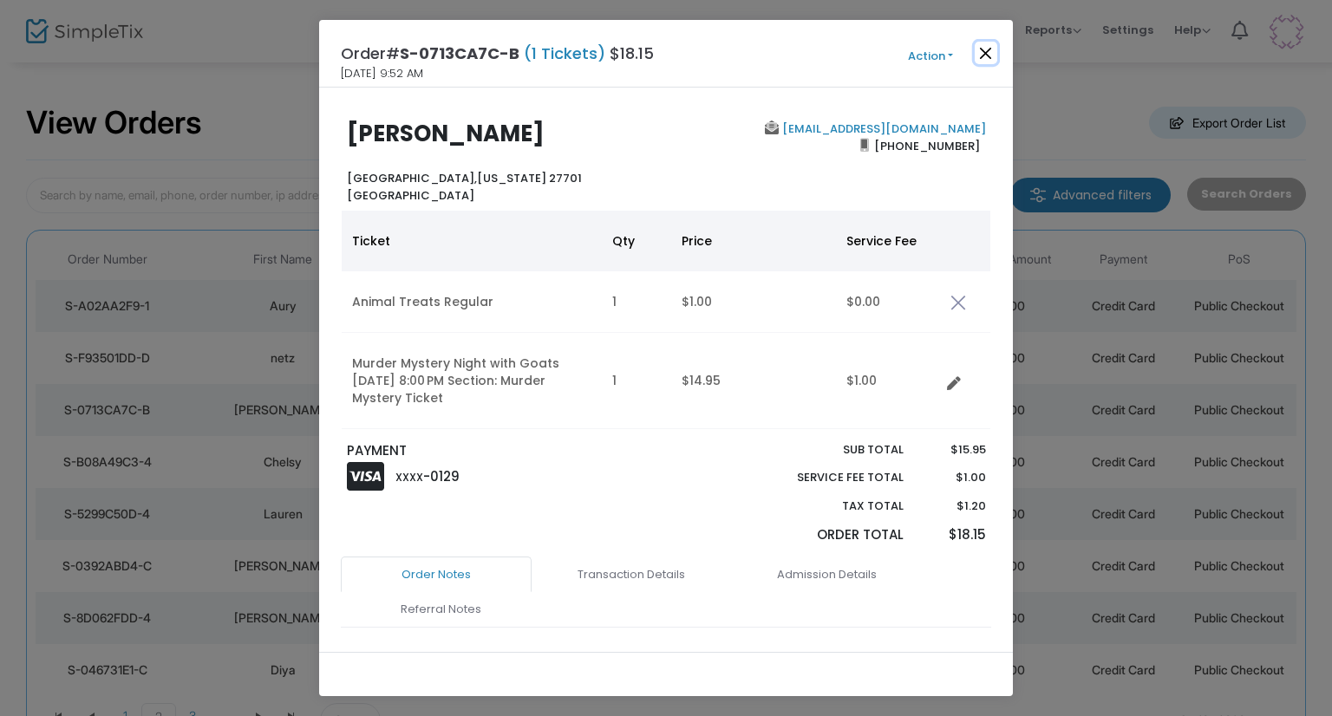
click at [984, 61] on button "Close" at bounding box center [986, 53] width 23 height 23
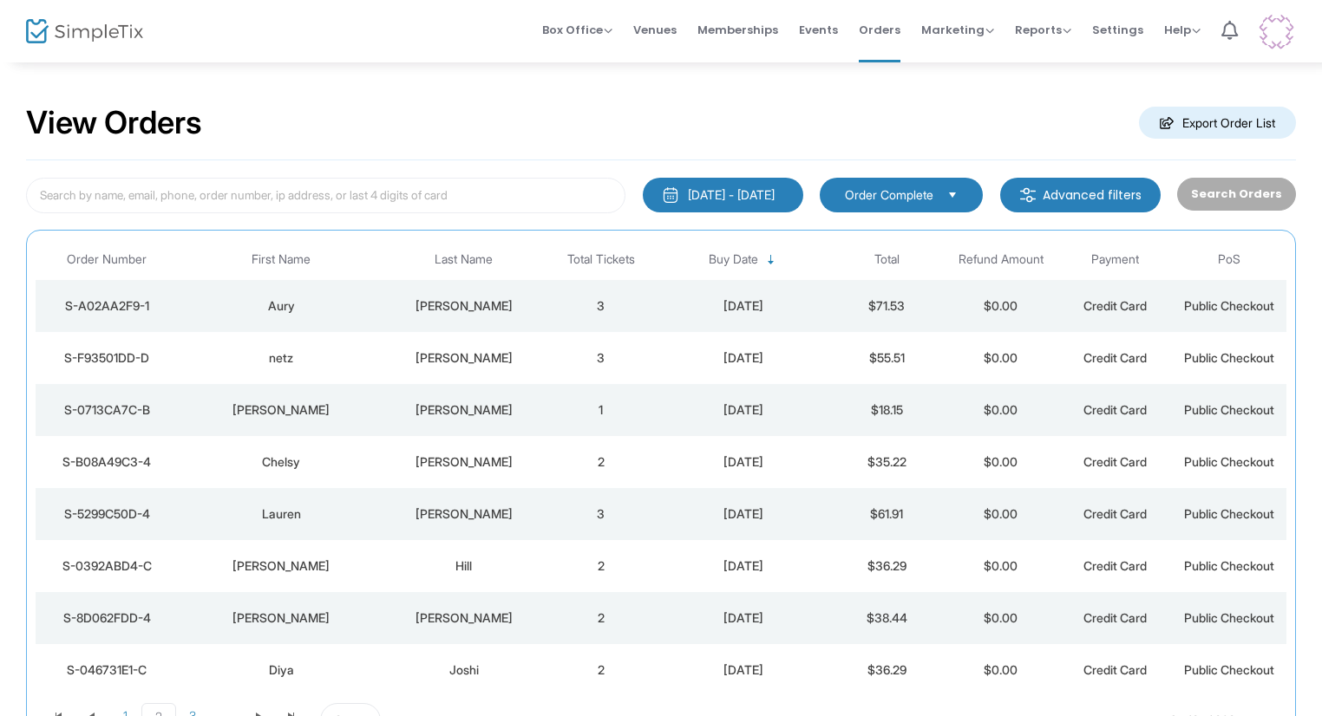
click at [453, 448] on td "Da Costa" at bounding box center [464, 462] width 160 height 52
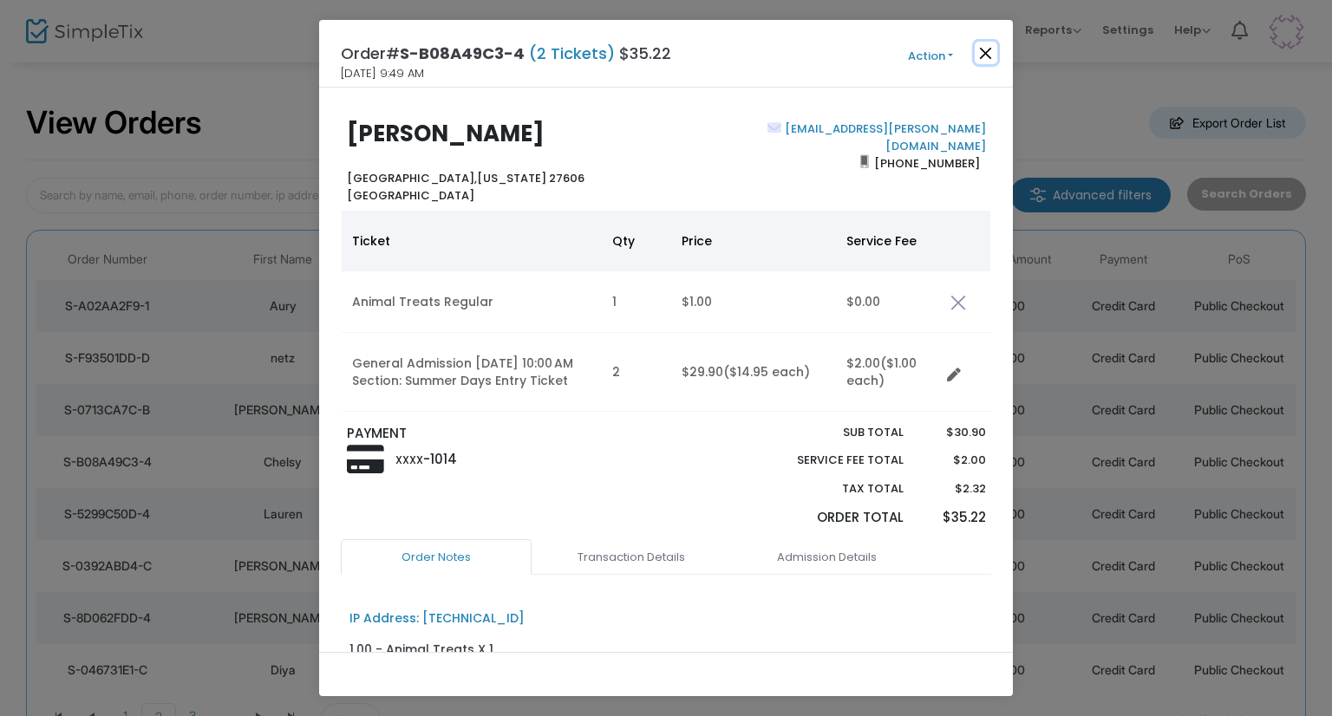
click at [985, 53] on button "Close" at bounding box center [986, 53] width 23 height 23
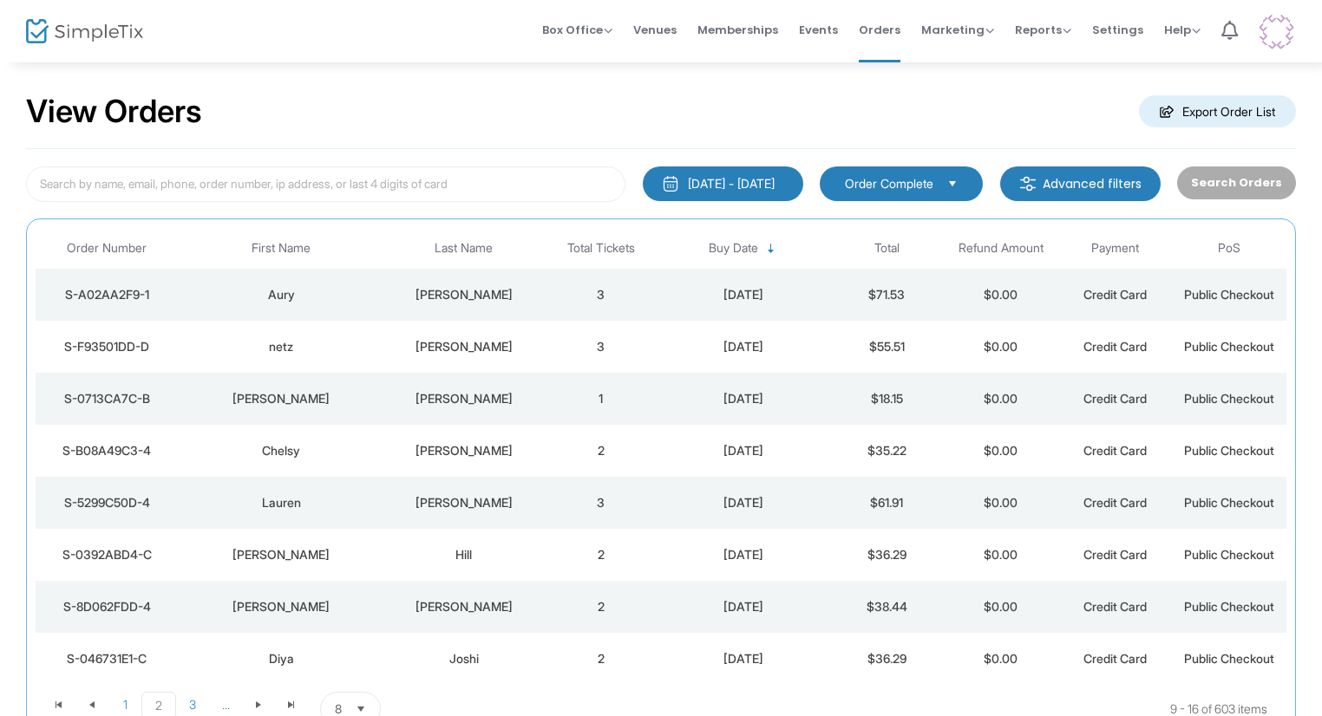
scroll to position [87, 0]
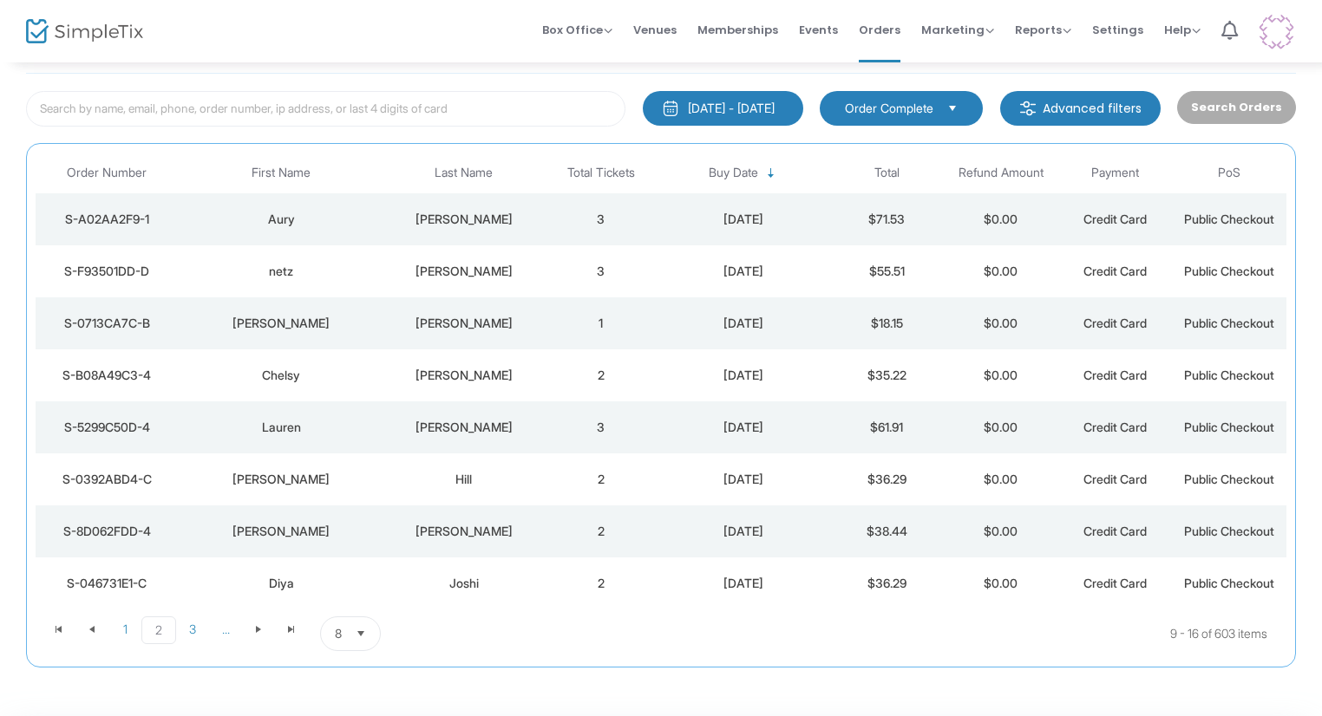
click at [475, 355] on td "Da Costa" at bounding box center [464, 376] width 160 height 52
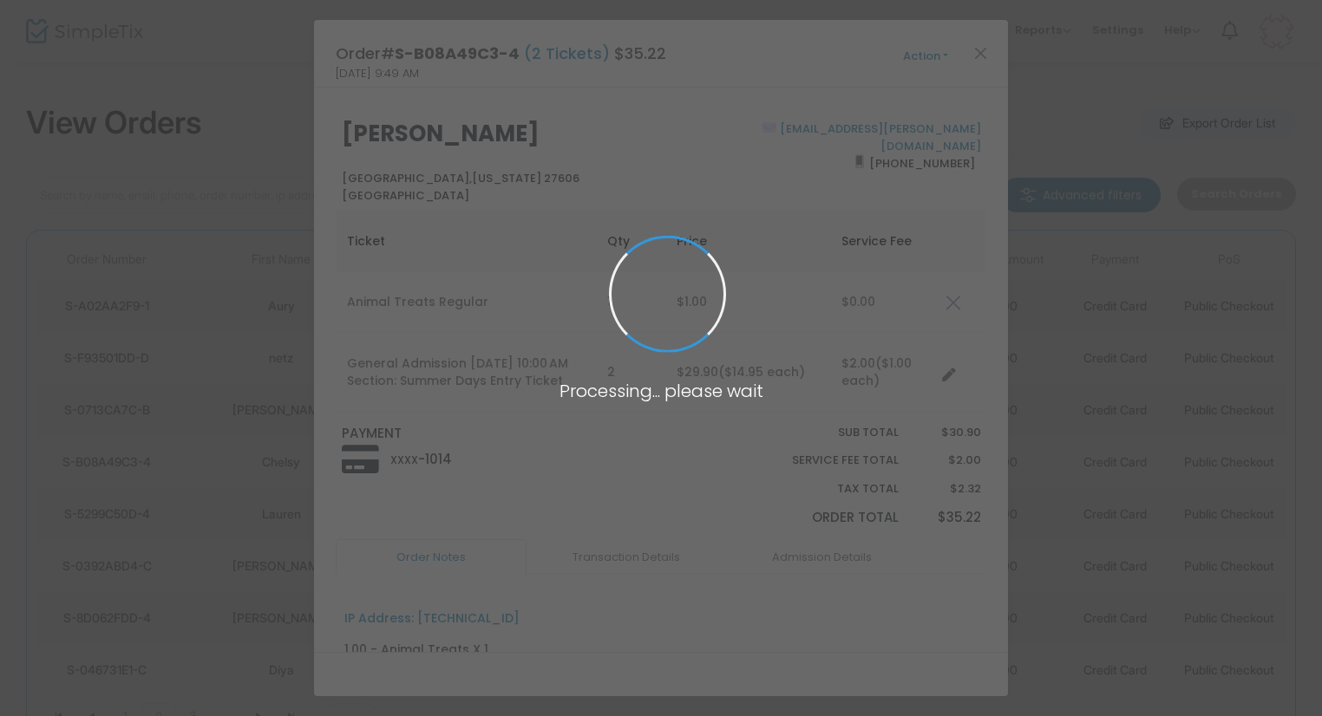
scroll to position [0, 0]
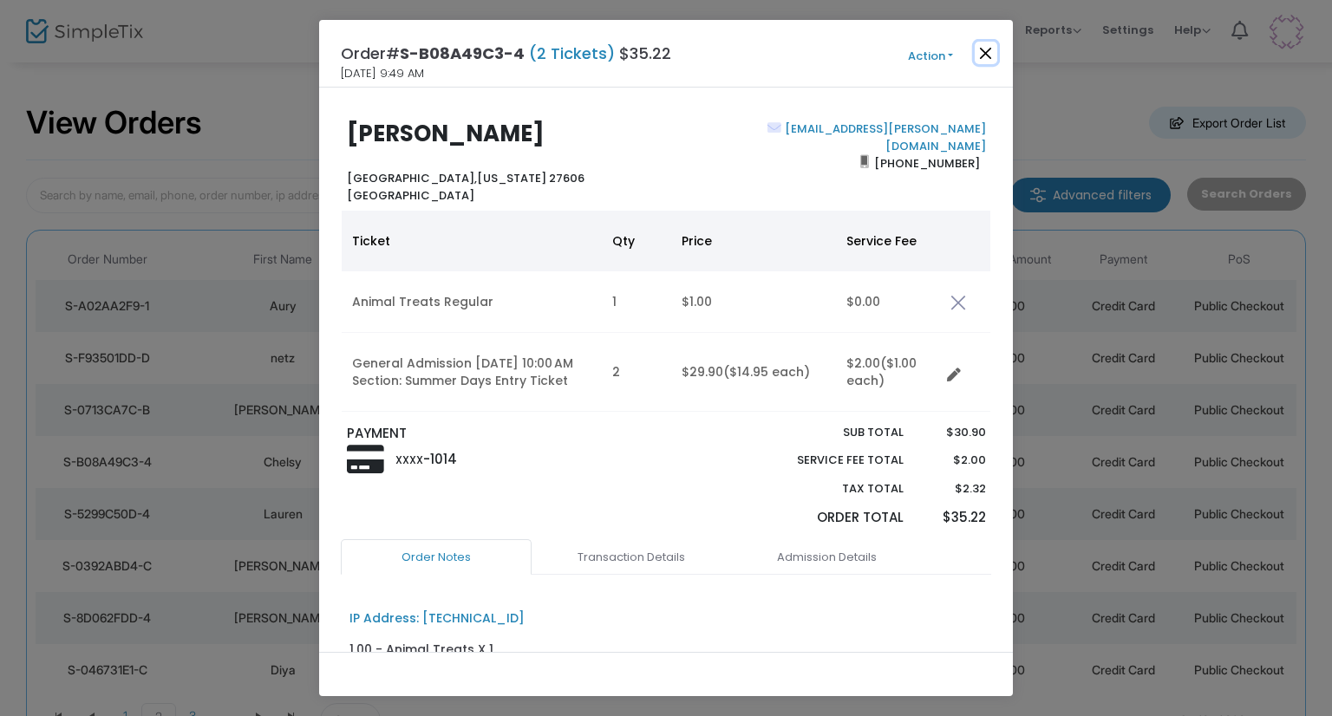
click at [986, 42] on button "Close" at bounding box center [986, 53] width 23 height 23
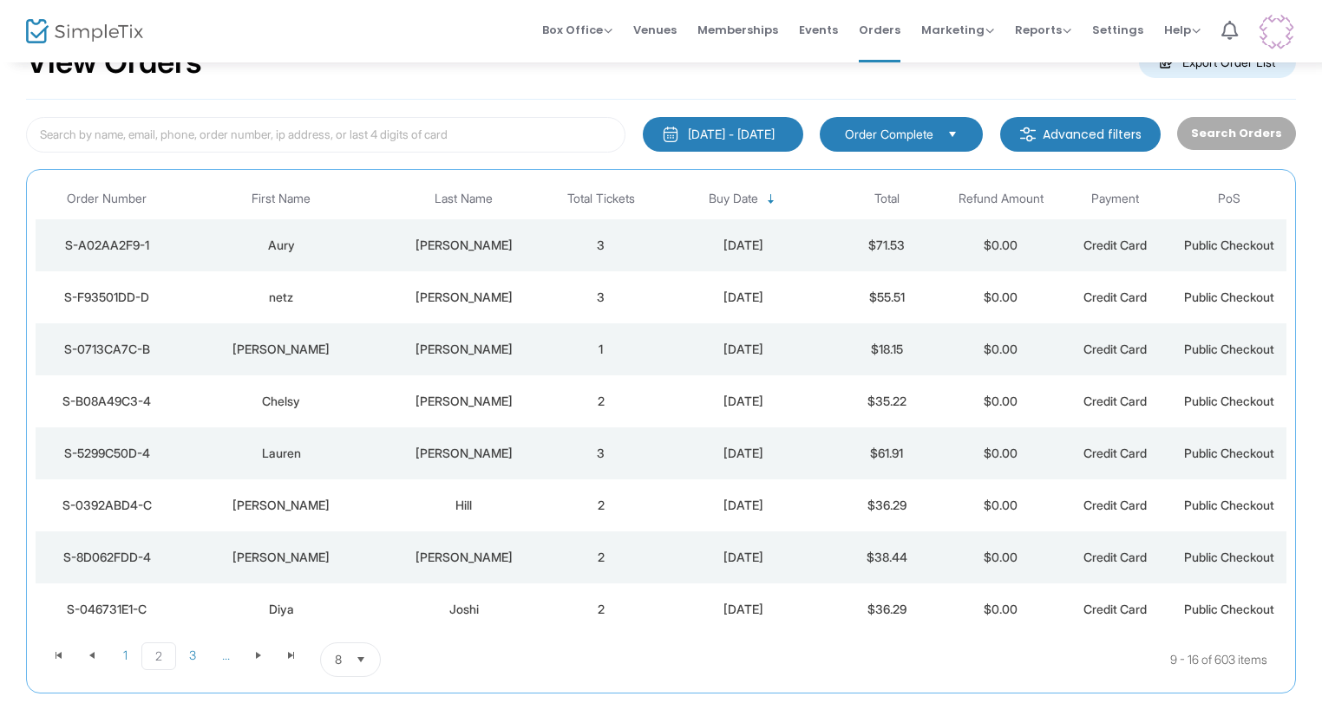
scroll to position [87, 0]
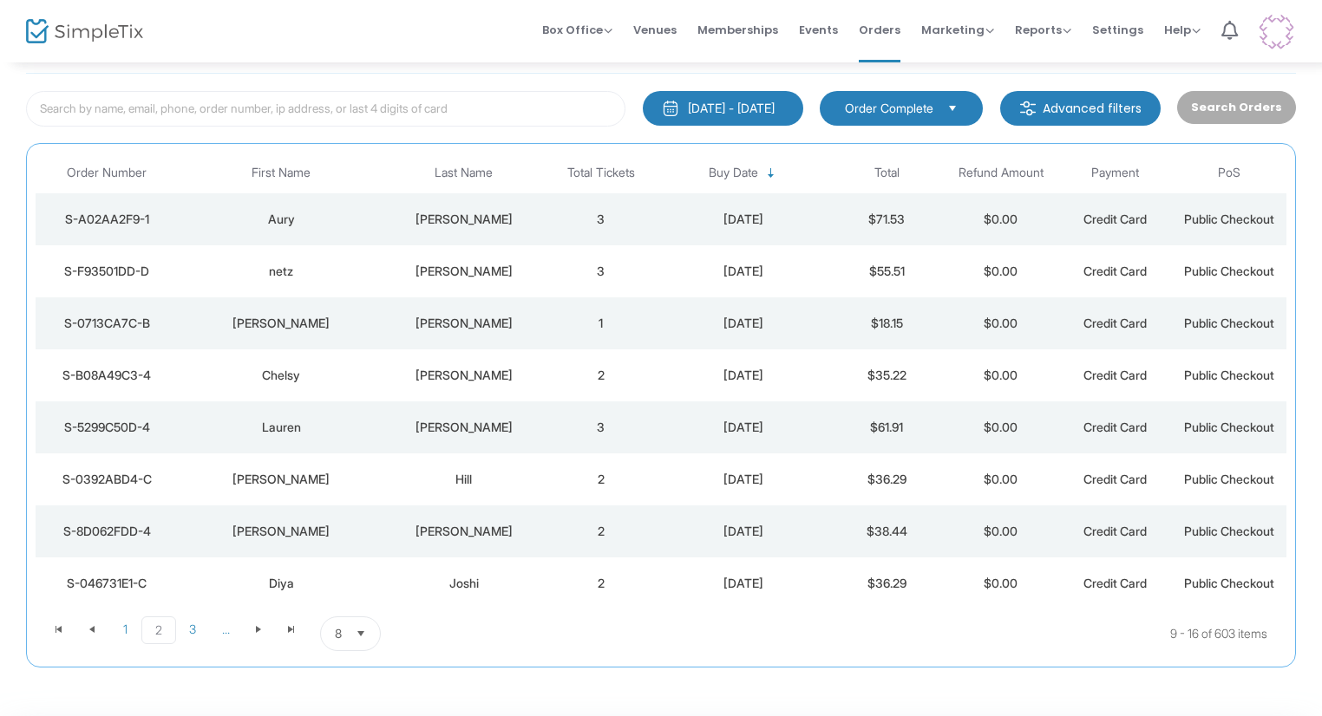
click at [553, 486] on td "2" at bounding box center [601, 480] width 114 height 52
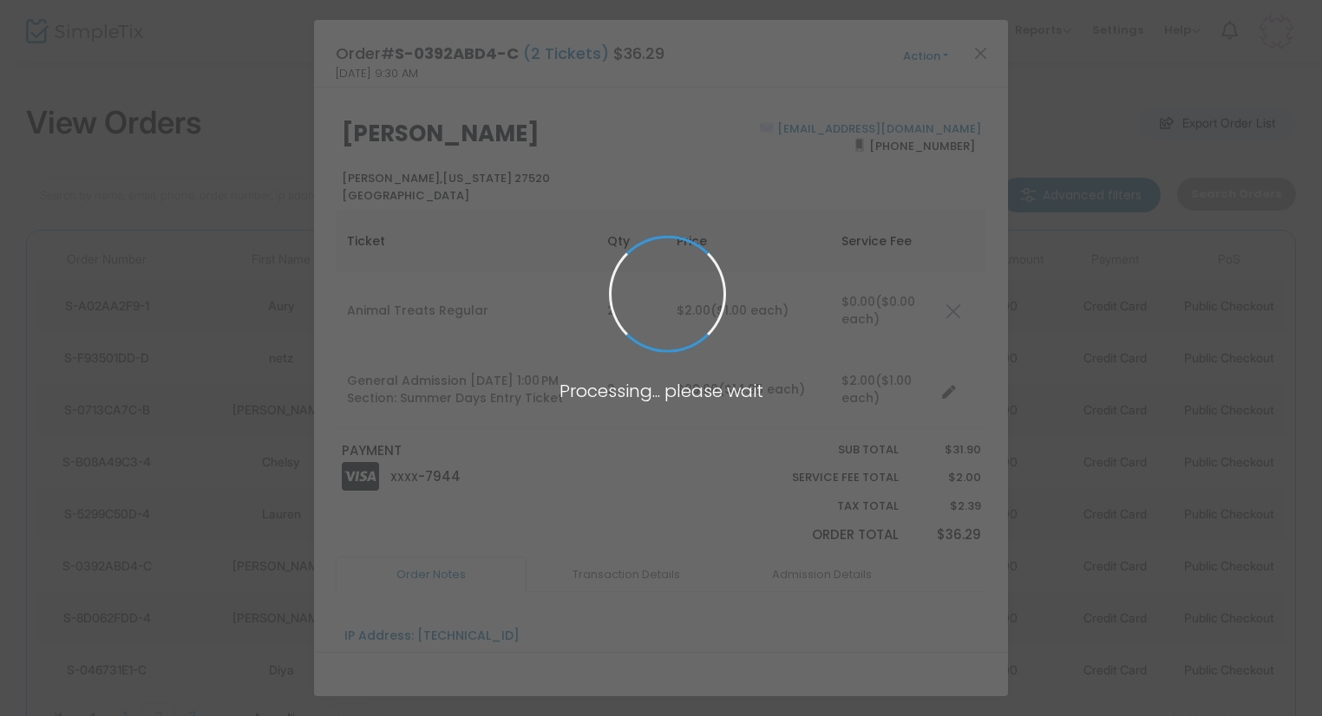
scroll to position [0, 0]
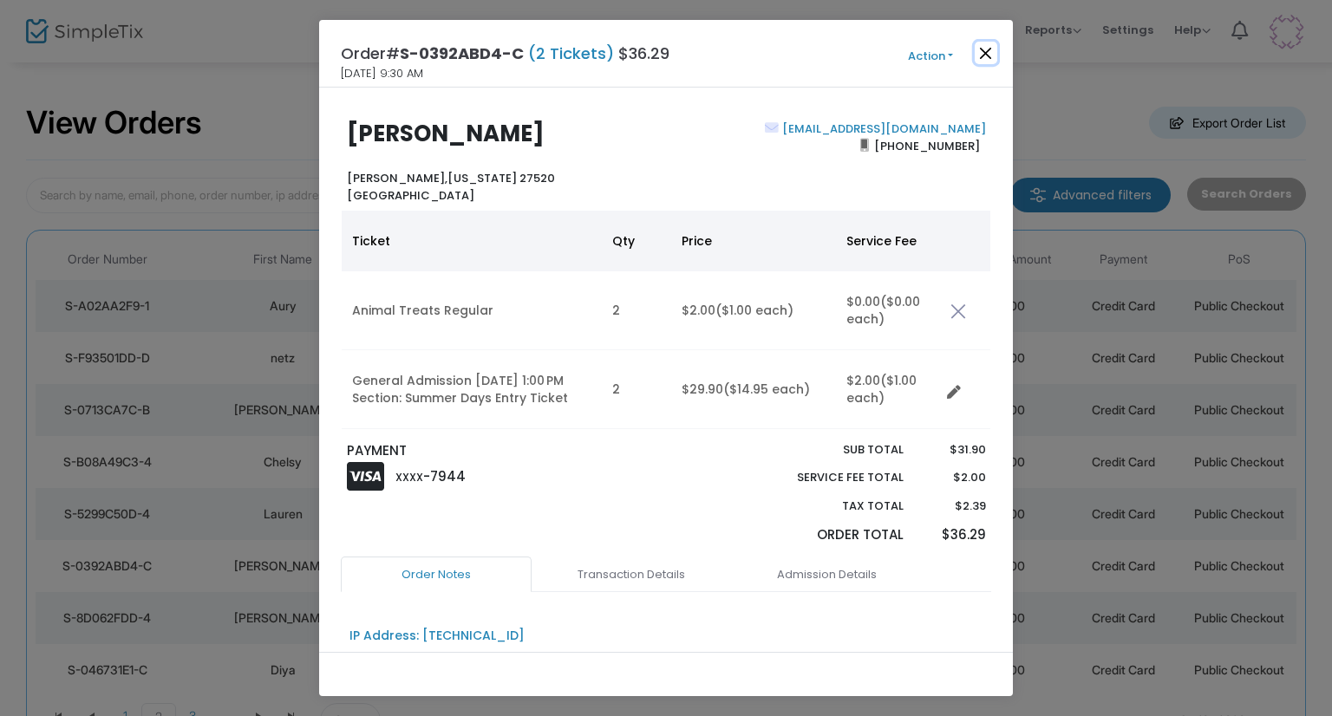
click at [991, 55] on button "Close" at bounding box center [986, 53] width 23 height 23
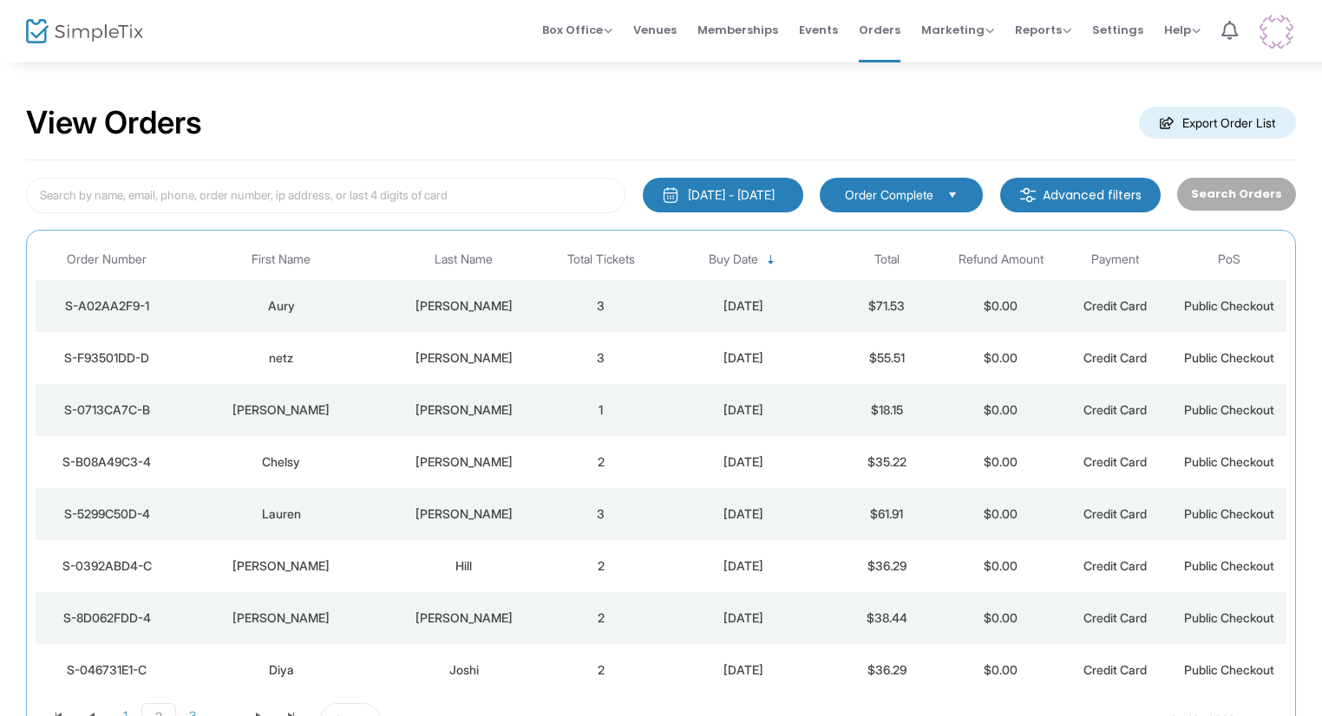
click at [506, 612] on div "Matson" at bounding box center [464, 618] width 151 height 17
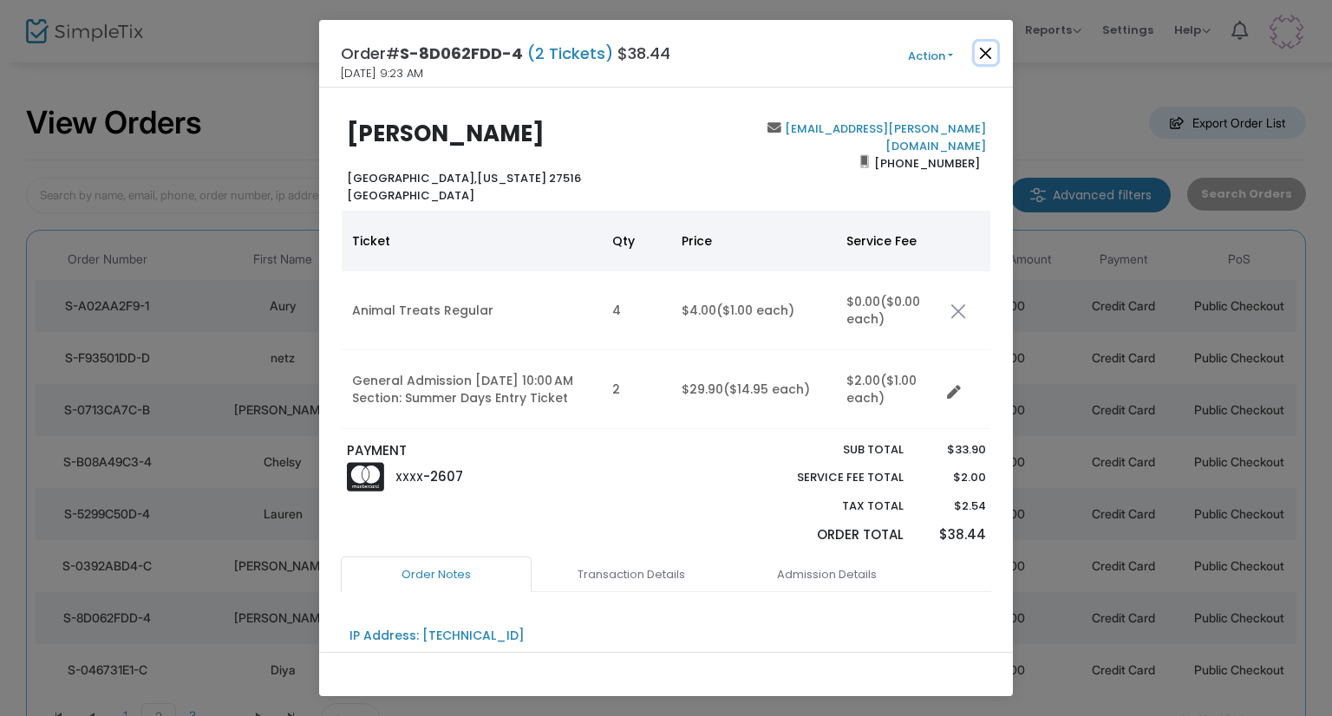
click at [984, 60] on button "Close" at bounding box center [986, 53] width 23 height 23
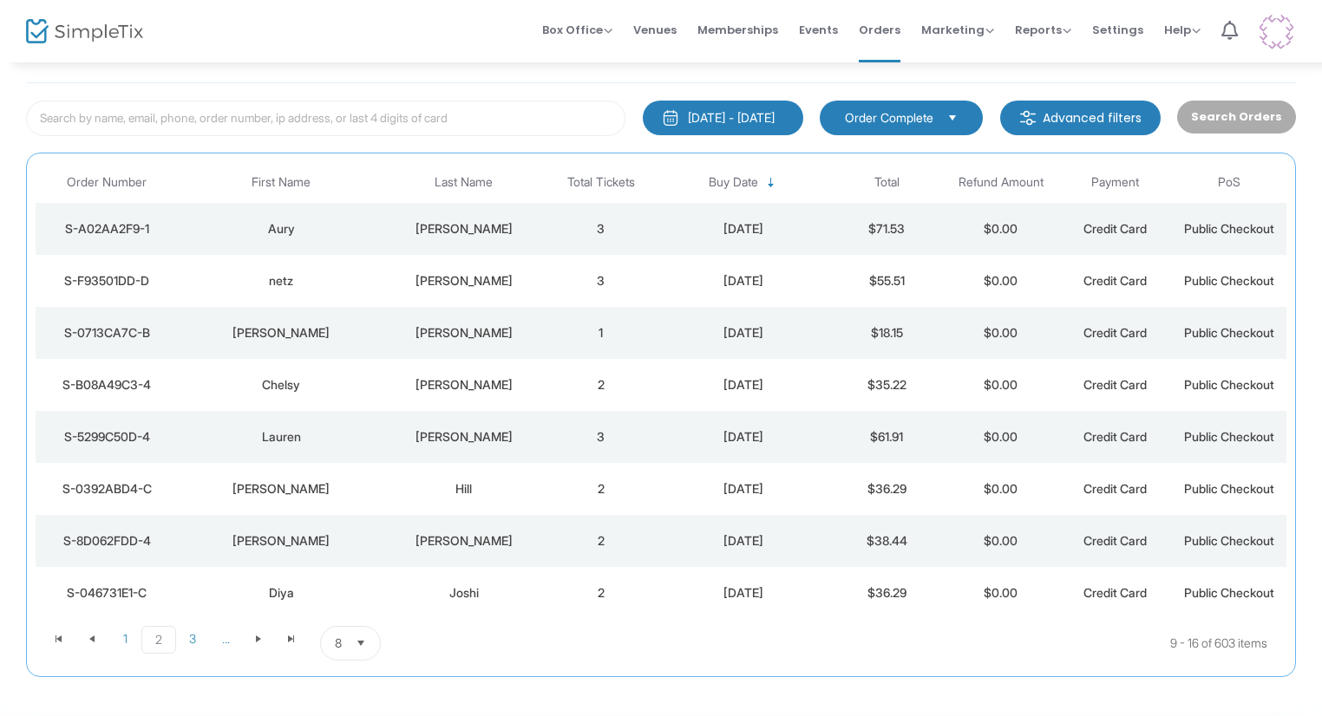
scroll to position [87, 0]
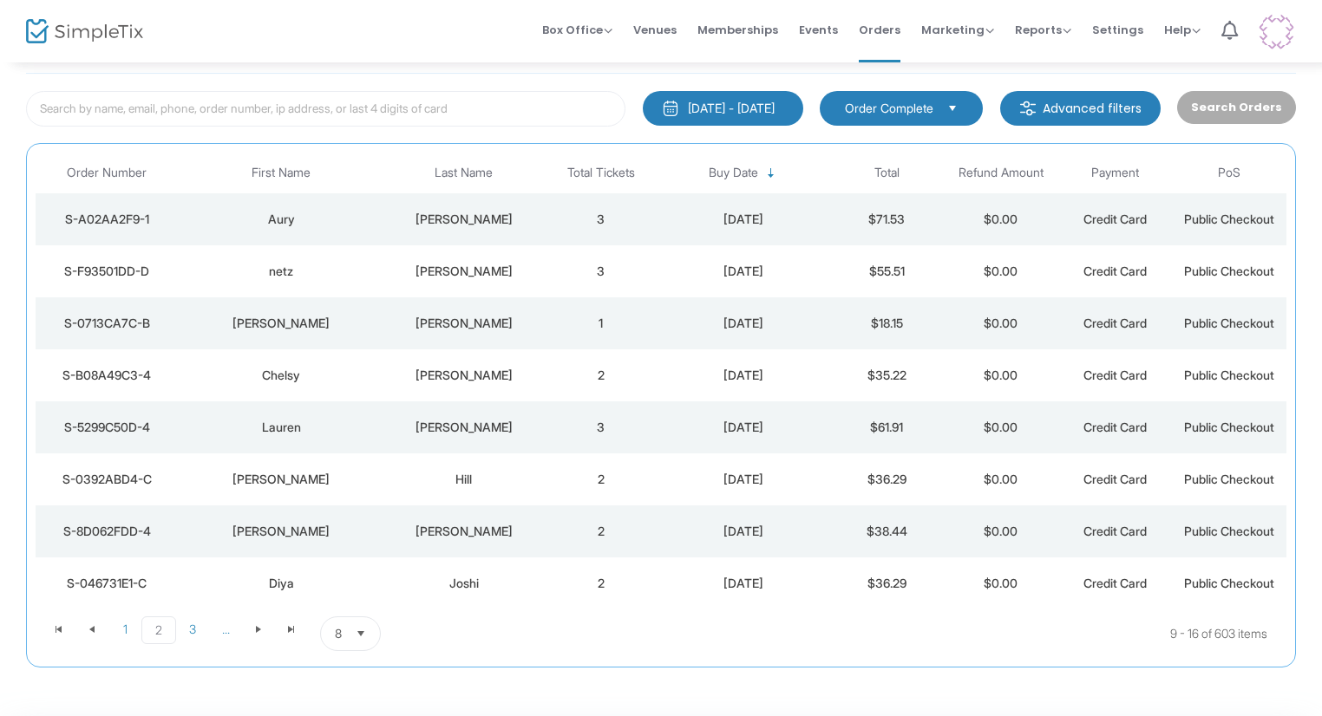
click at [385, 572] on td "Joshi" at bounding box center [464, 584] width 160 height 52
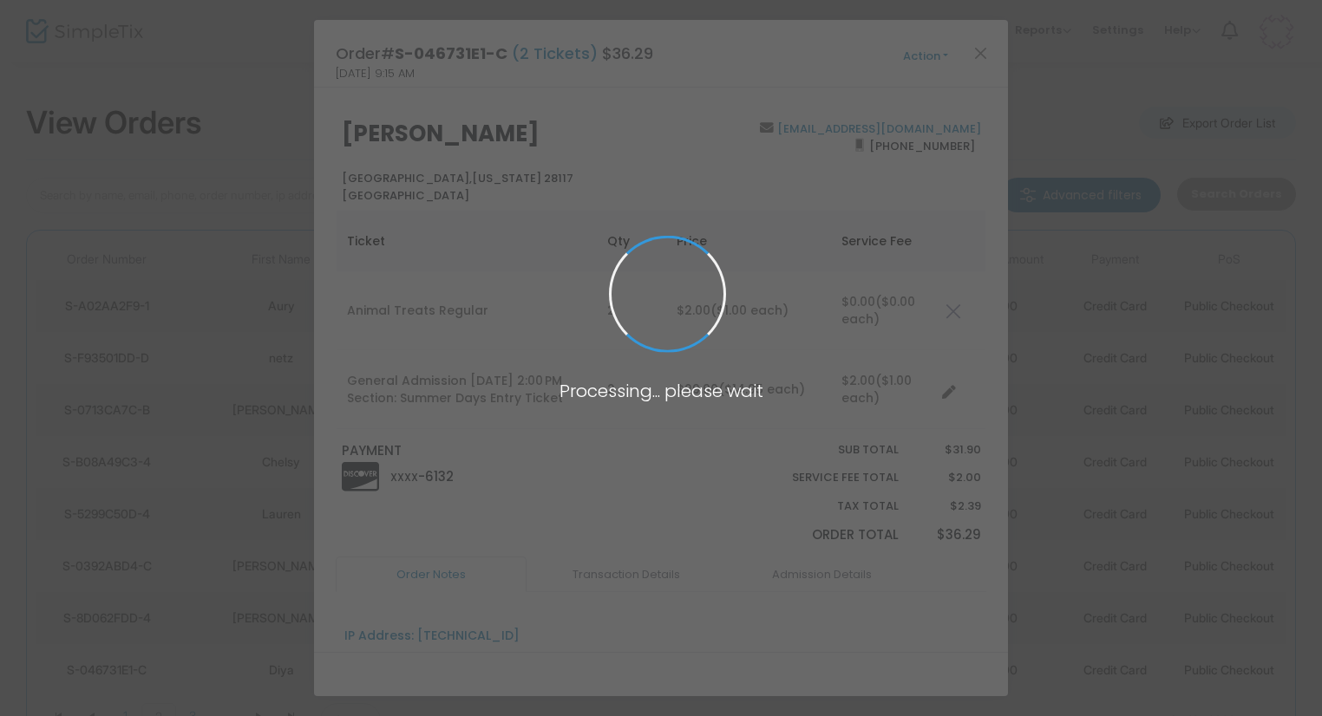
scroll to position [0, 0]
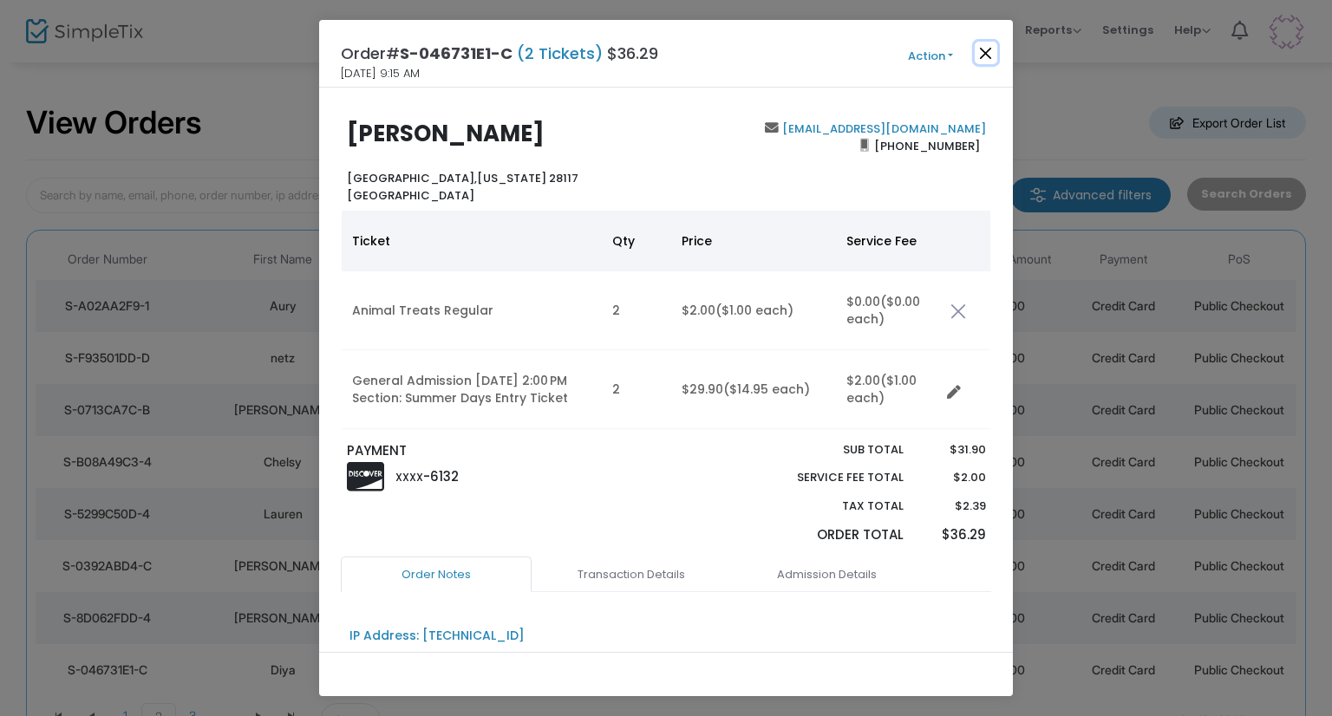
click at [987, 42] on button "Close" at bounding box center [986, 53] width 23 height 23
